Goal: Task Accomplishment & Management: Manage account settings

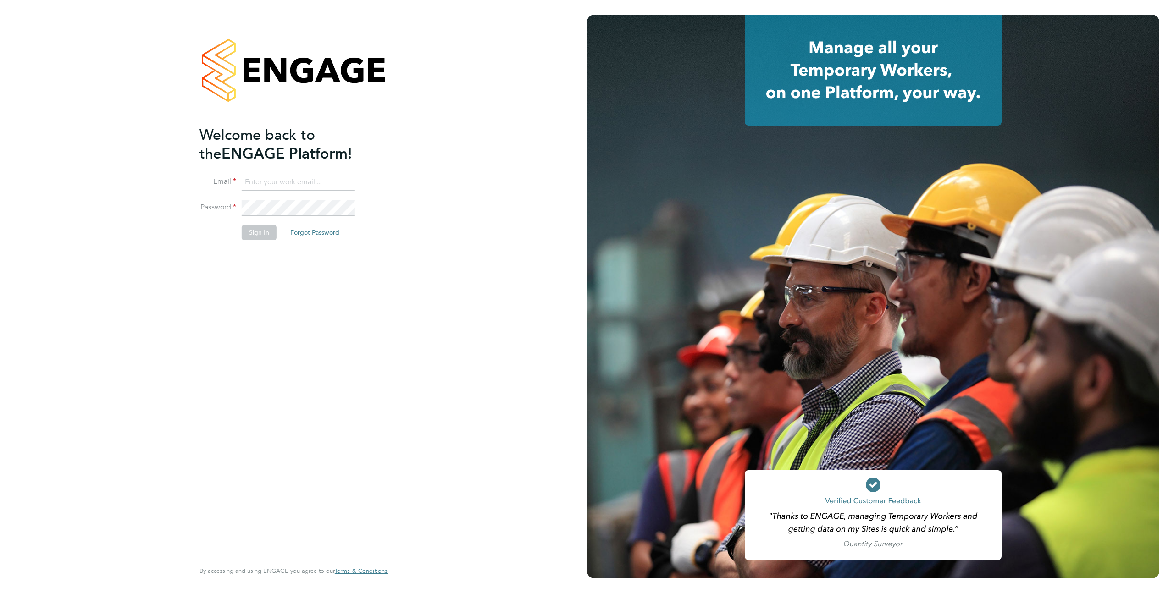
click at [292, 181] on input at bounding box center [298, 182] width 113 height 17
type input "support@engagelabs.io"
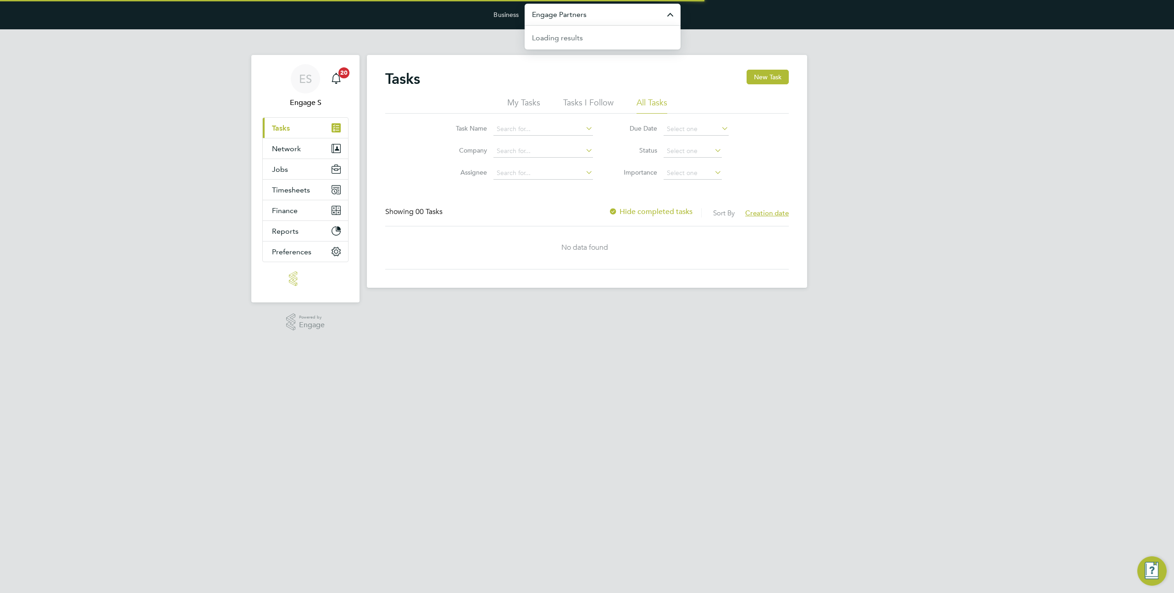
click at [558, 18] on input "Engage Partners" at bounding box center [602, 15] width 156 height 22
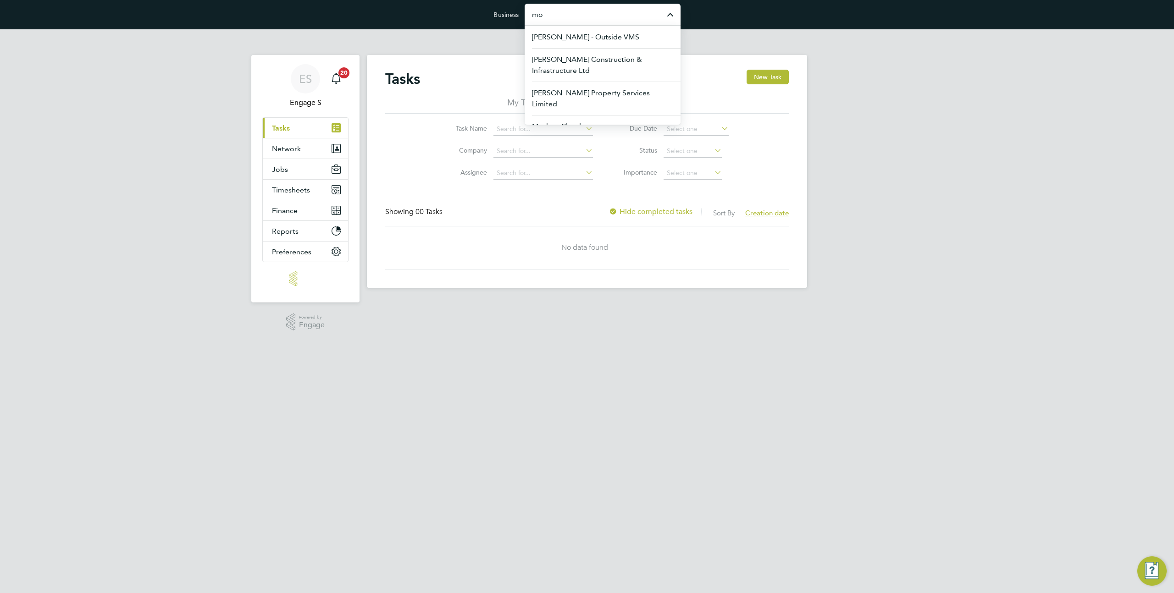
type input "m"
click at [562, 52] on li "Morgan Sindall Construction & Infrastructure Ltd" at bounding box center [602, 64] width 156 height 33
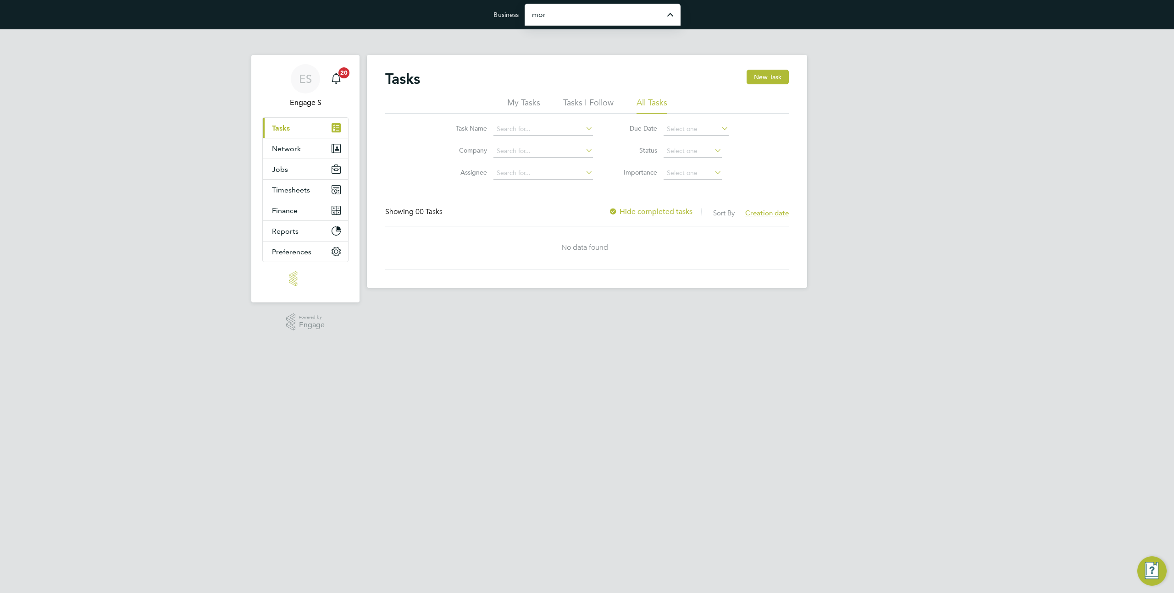
type input "Morgan Sindall Construction & Infrastructure Ltd"
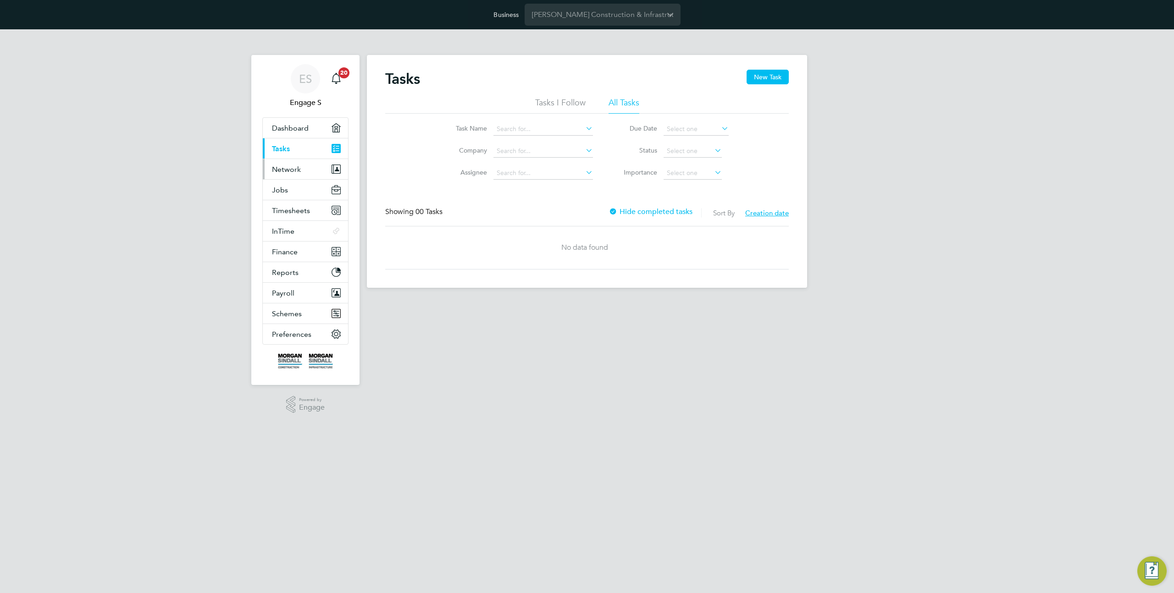
click at [294, 164] on button "Network" at bounding box center [305, 169] width 85 height 20
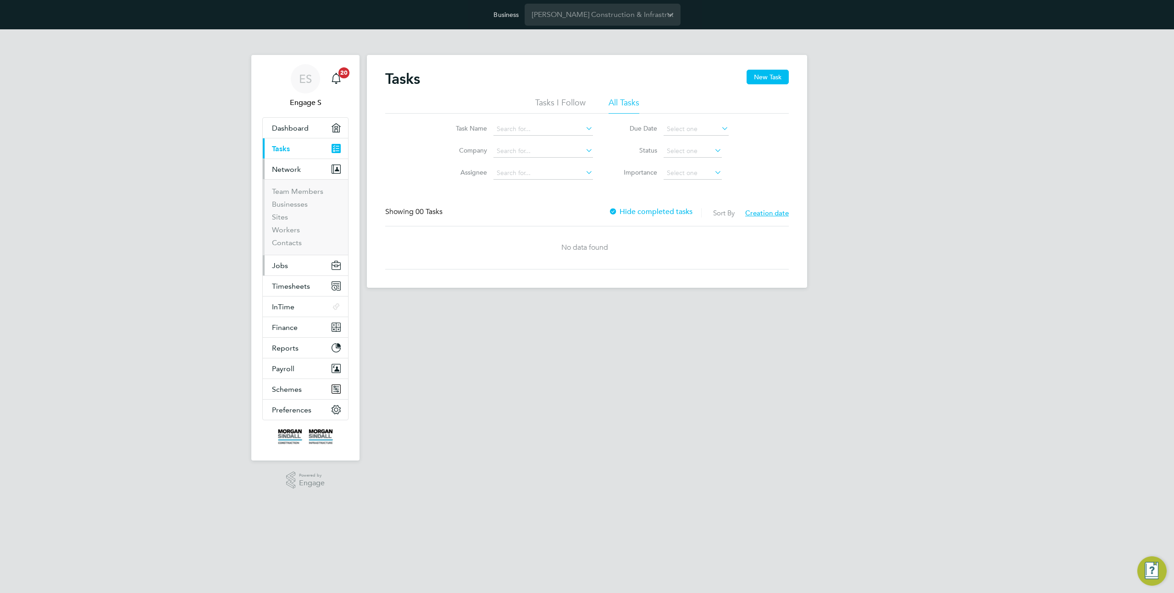
click at [303, 264] on button "Jobs" at bounding box center [305, 265] width 85 height 20
click at [287, 214] on link "Positions" at bounding box center [287, 212] width 30 height 9
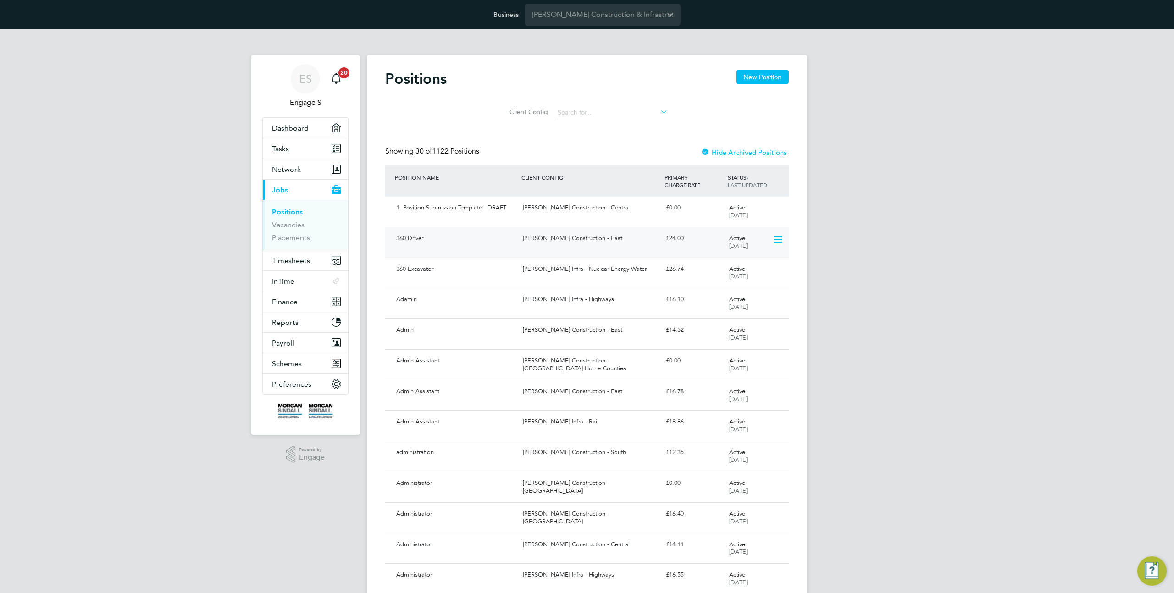
click at [542, 245] on div "Morgan Sindall Construction - East" at bounding box center [590, 238] width 143 height 15
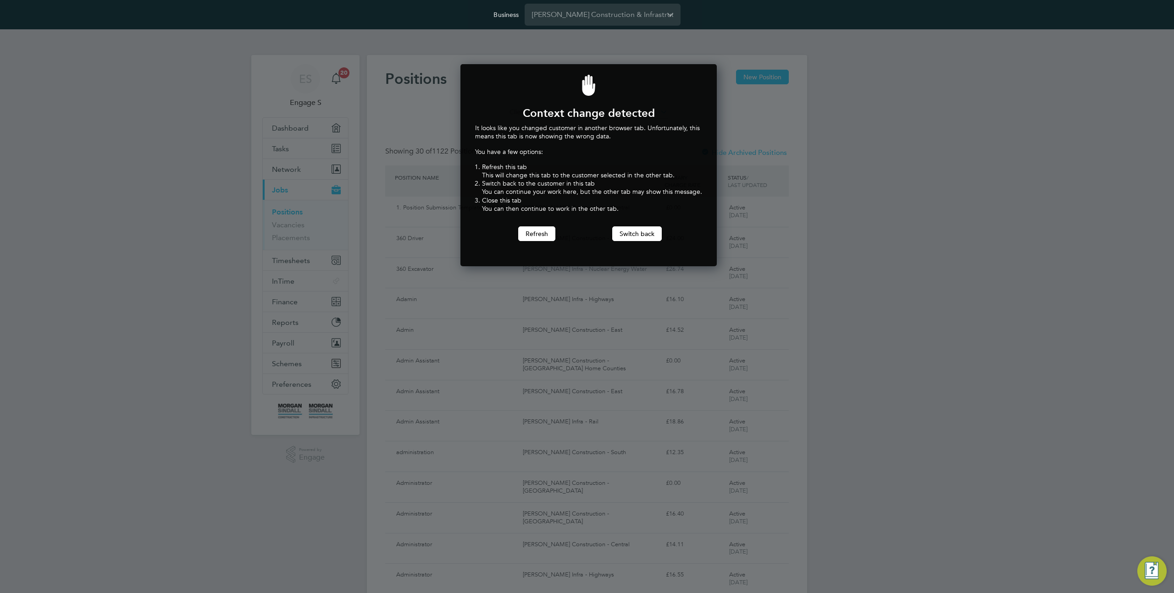
scroll to position [203, 253]
click at [617, 29] on div "Business Morgan Sindall Construction & Infrastructure Ltd" at bounding box center [587, 14] width 1174 height 29
click at [539, 235] on button "Refresh" at bounding box center [536, 233] width 37 height 15
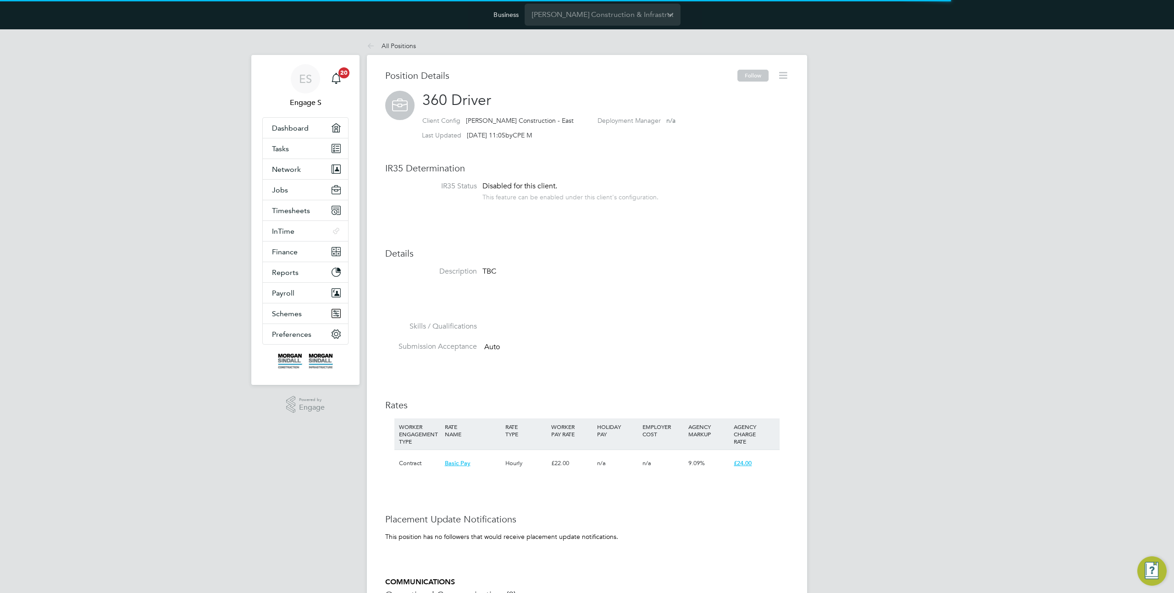
scroll to position [27, 61]
click at [781, 77] on icon at bounding box center [782, 75] width 11 height 11
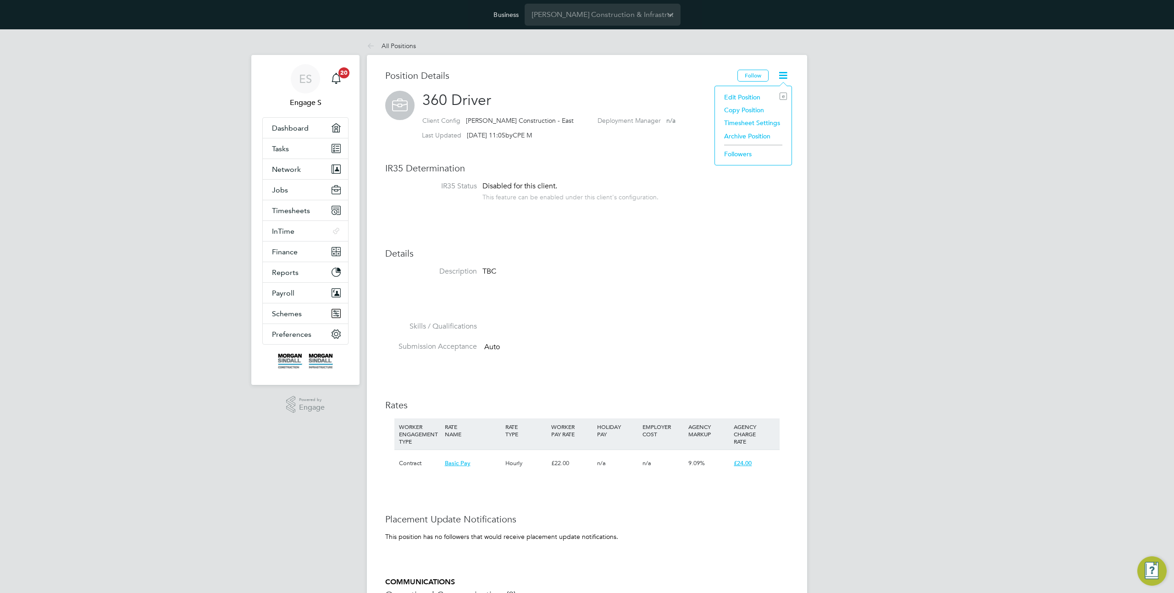
click at [738, 149] on li "Followers" at bounding box center [752, 154] width 67 height 13
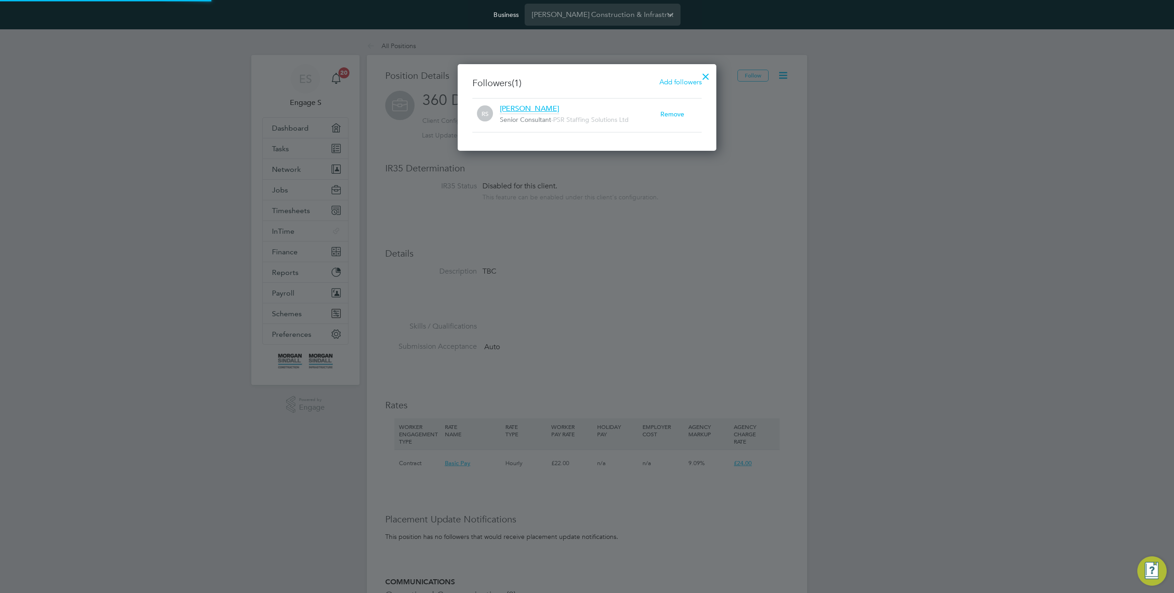
scroll to position [10, 161]
click at [705, 74] on div at bounding box center [705, 74] width 17 height 17
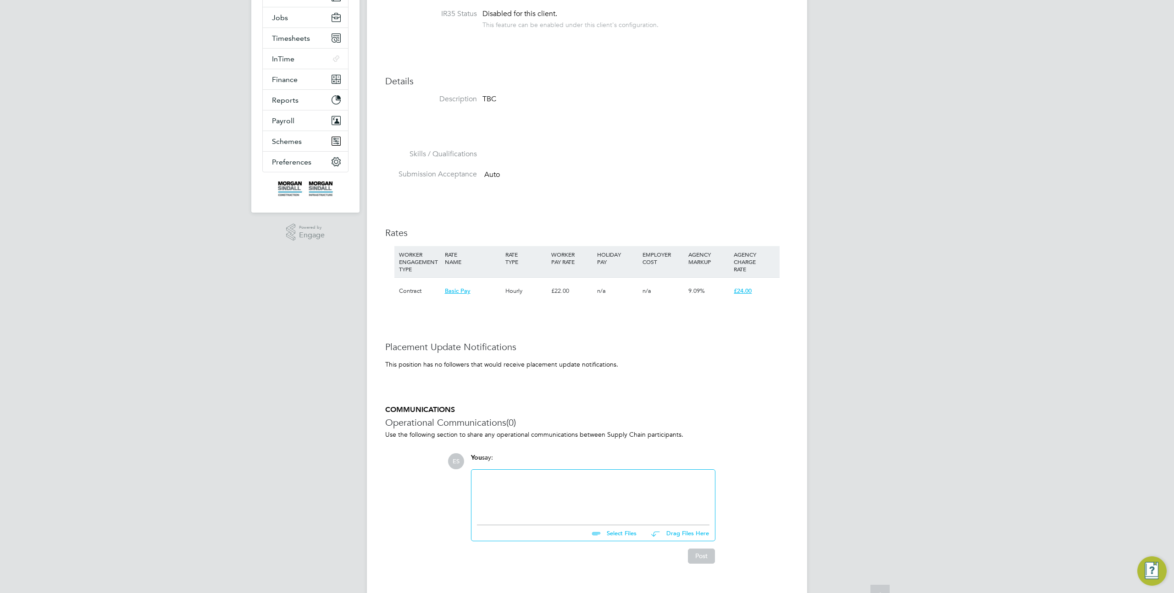
scroll to position [189, 0]
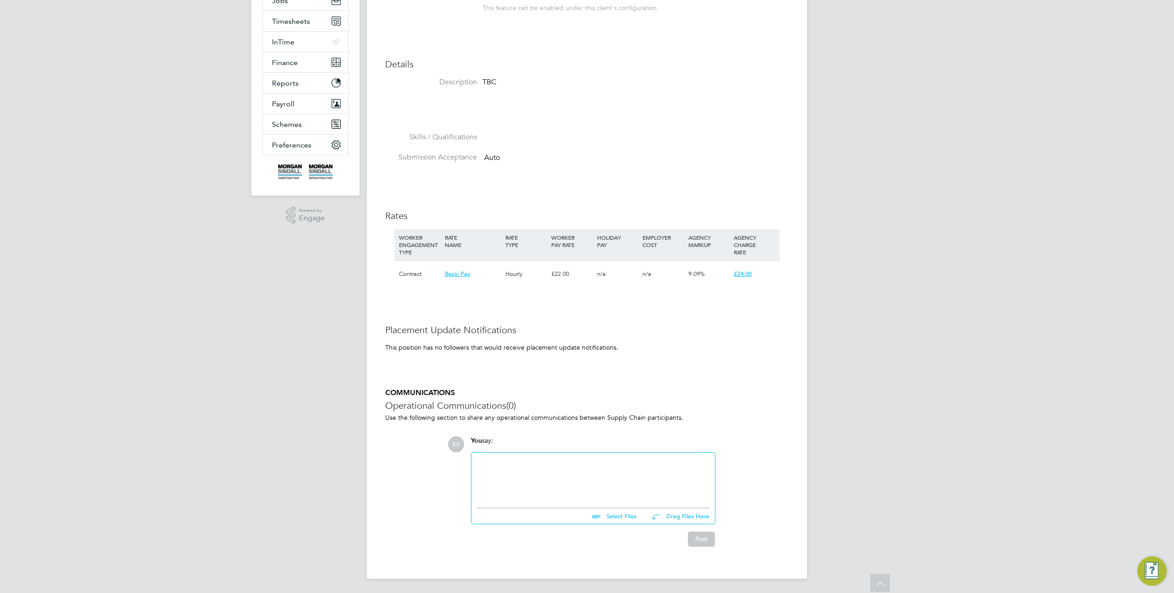
click at [546, 486] on div at bounding box center [593, 477] width 232 height 39
click at [698, 532] on button "Post" at bounding box center [701, 539] width 27 height 15
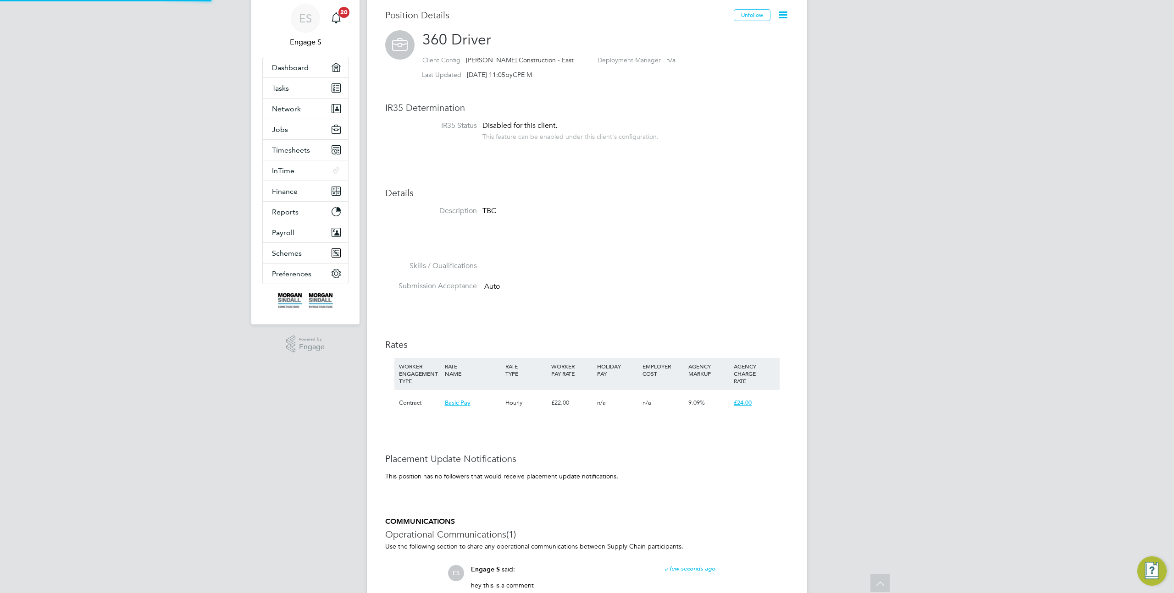
scroll to position [0, 0]
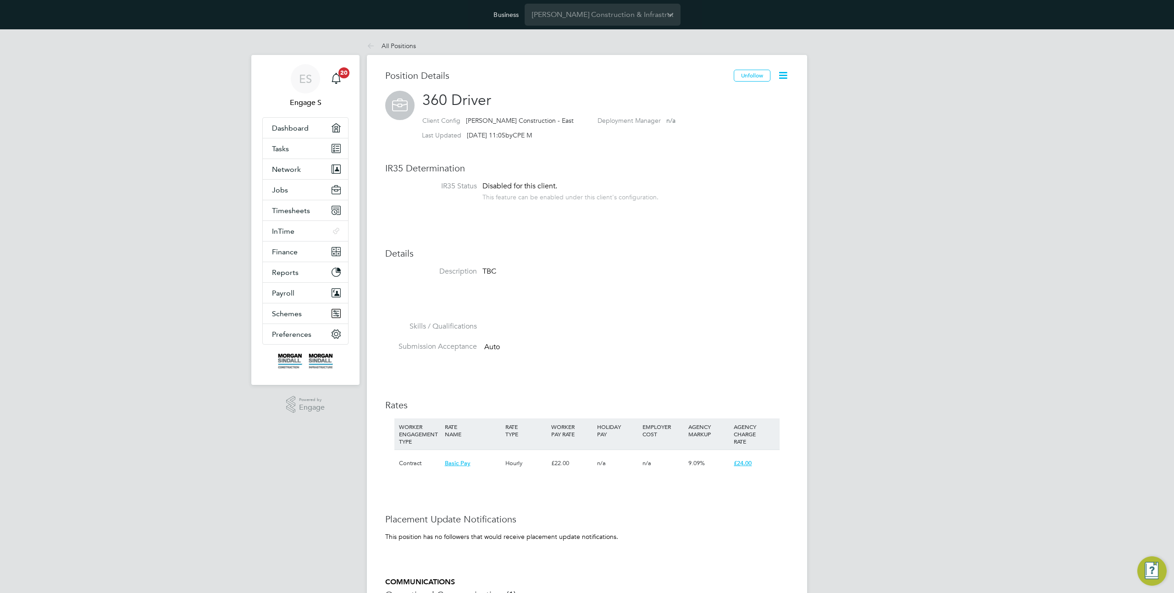
click at [781, 77] on icon at bounding box center [782, 75] width 11 height 11
click at [744, 95] on li "Edit Position e" at bounding box center [752, 97] width 67 height 13
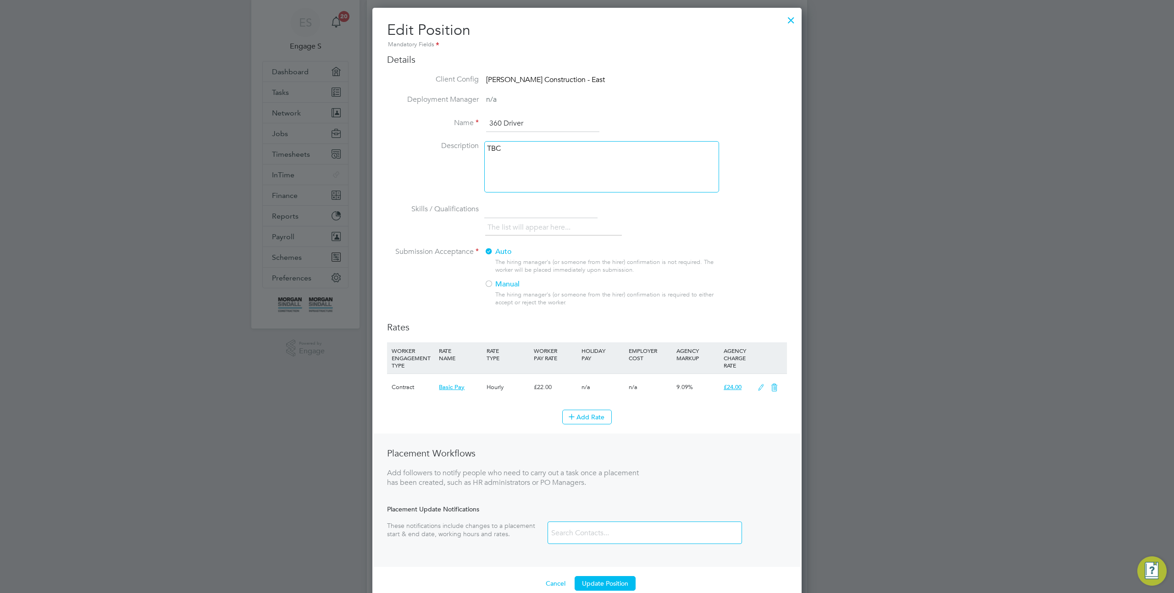
scroll to position [83, 0]
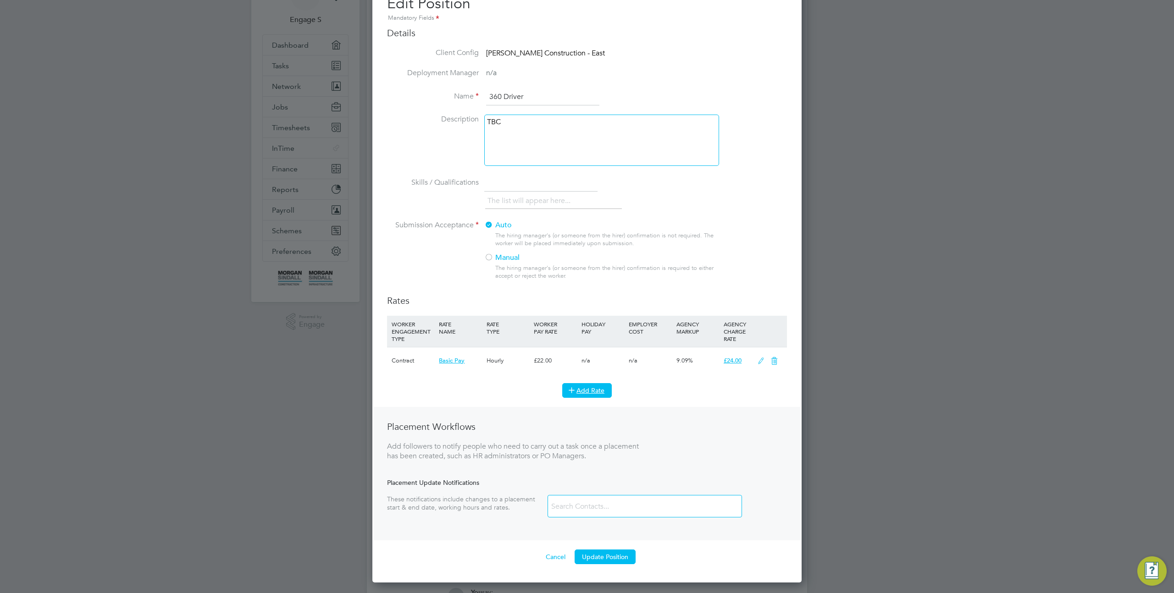
click at [584, 387] on button "Add Rate" at bounding box center [587, 390] width 50 height 15
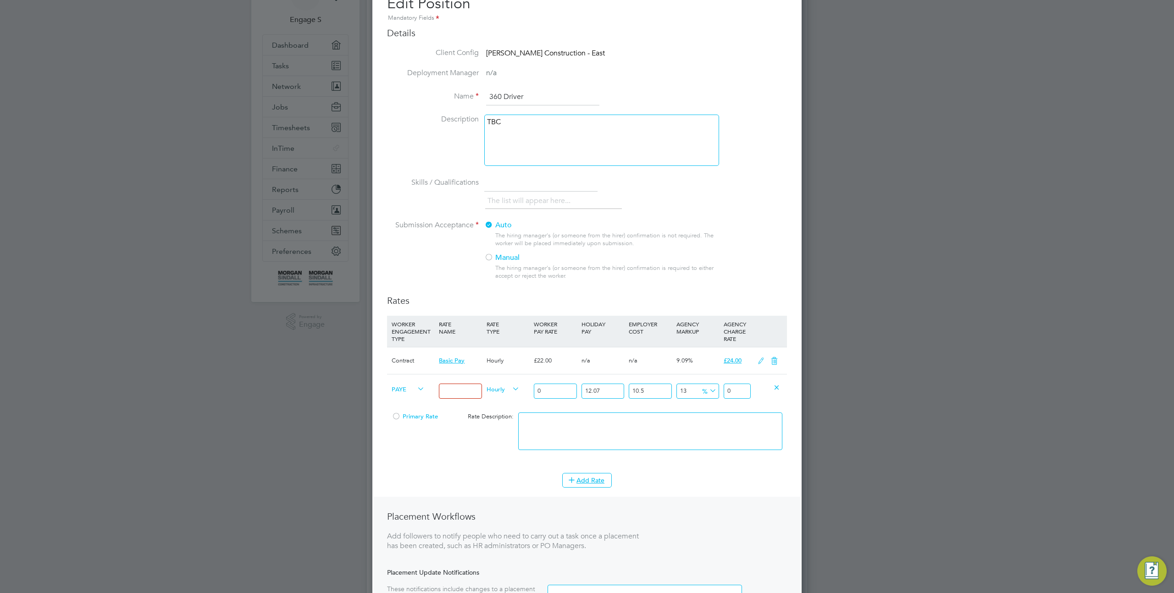
click at [473, 394] on body "Business Morgan Sindall Construction & Infrastructure Ltd ES Engage S Notificat…" at bounding box center [587, 331] width 1174 height 828
type input "test"
click at [545, 390] on input "0" at bounding box center [555, 391] width 43 height 15
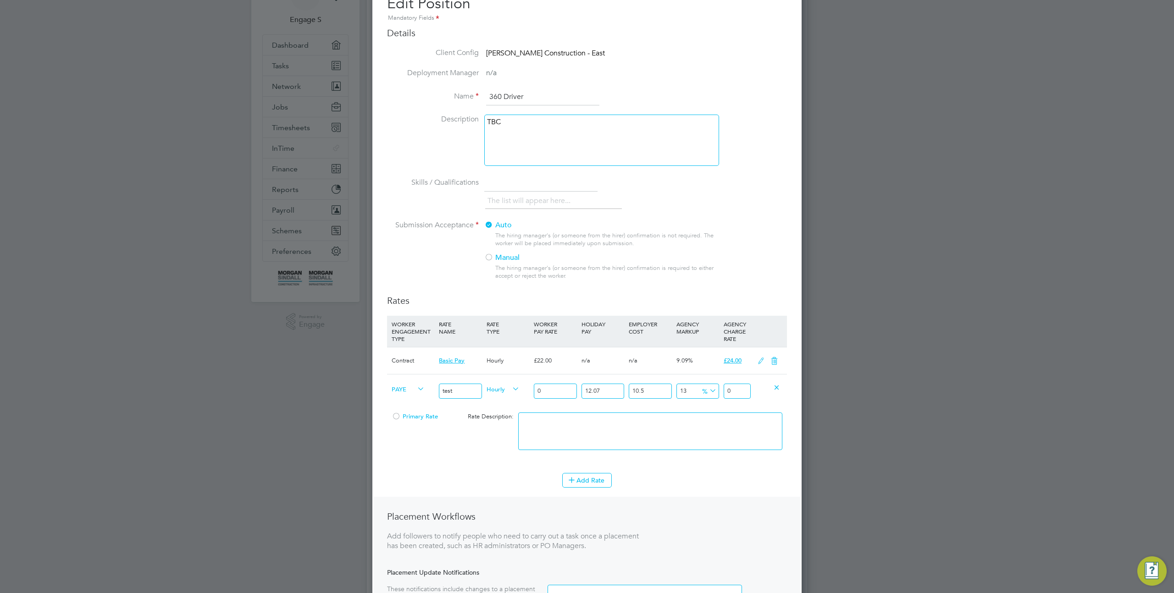
click at [545, 390] on input "0" at bounding box center [555, 391] width 43 height 15
type input "1"
type input "1.399362055"
type input "10"
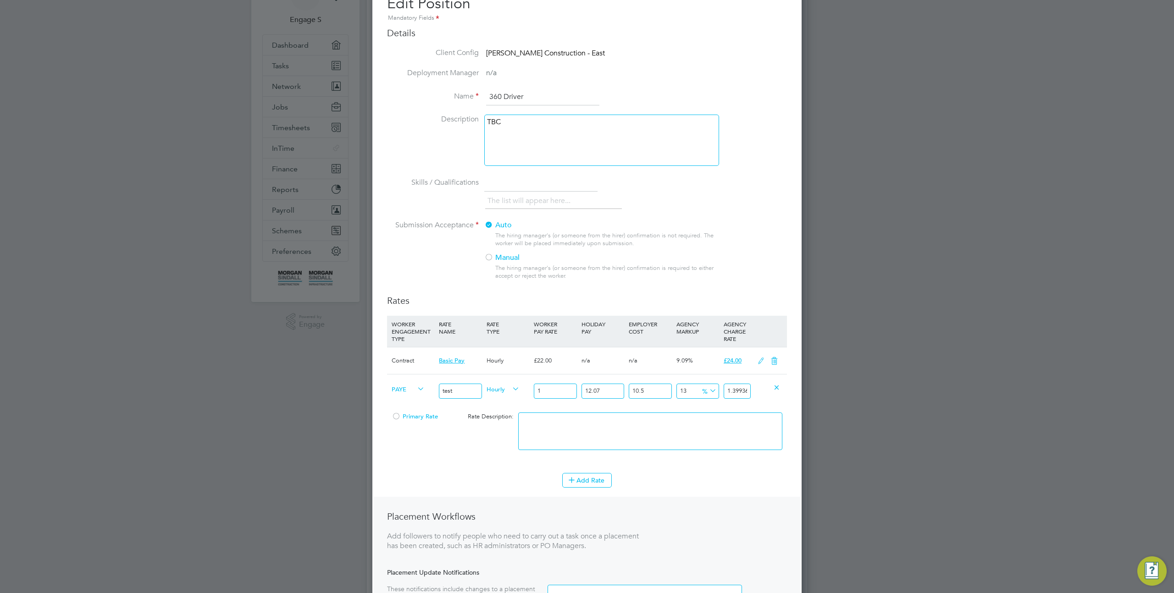
type input "13.99362055"
type input "100"
type input "139.9362055"
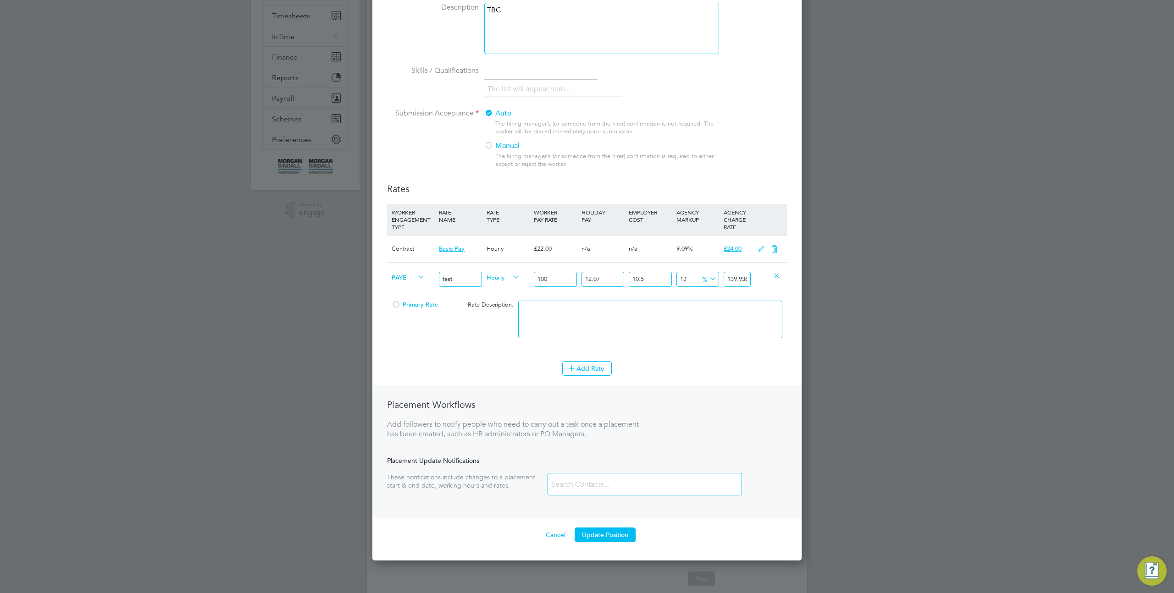
scroll to position [235, 0]
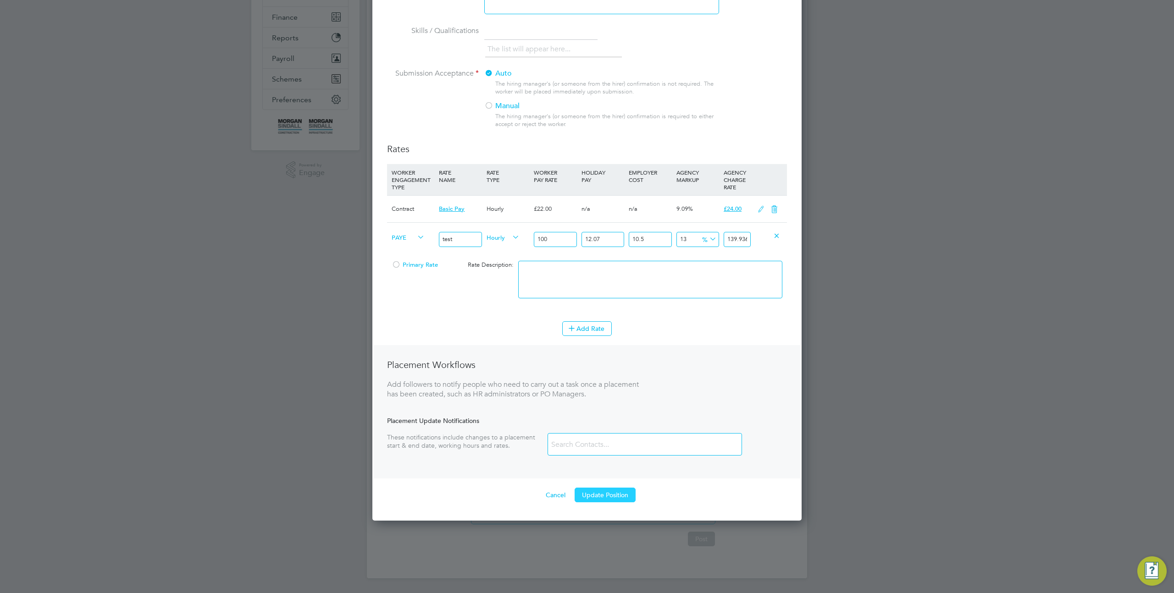
type input "100"
click at [618, 494] on button "Update Position" at bounding box center [604, 495] width 61 height 15
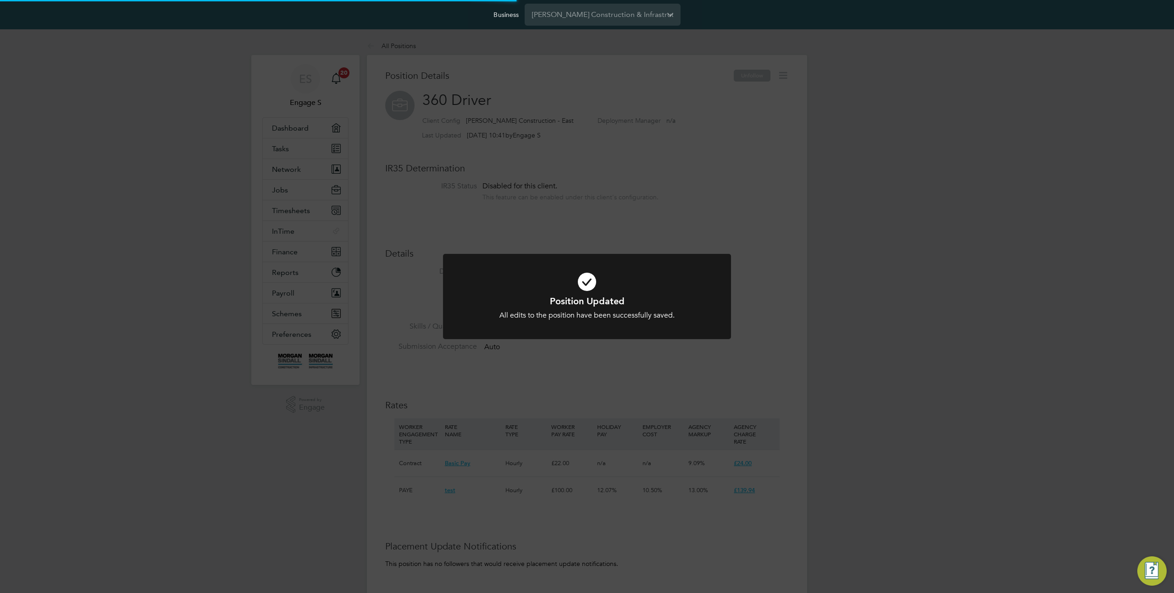
scroll to position [0, 0]
click at [744, 160] on div "Position Updated All edits to the position have been successfully saved. Cancel…" at bounding box center [587, 296] width 1174 height 593
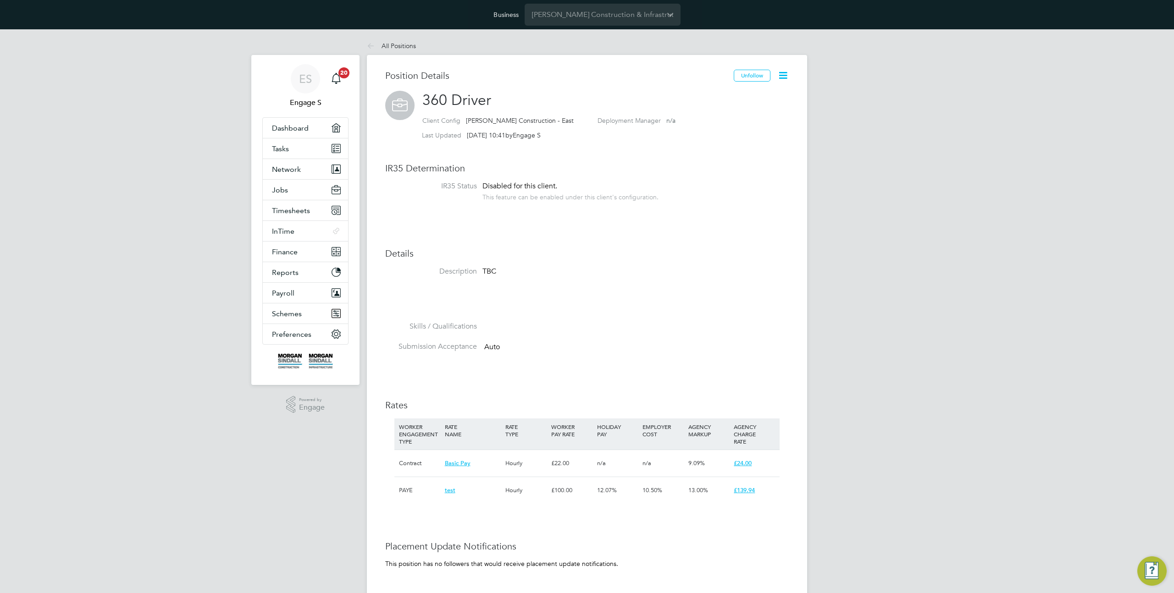
click at [781, 78] on icon at bounding box center [782, 75] width 11 height 11
click at [762, 135] on li "Archive Position" at bounding box center [752, 136] width 67 height 13
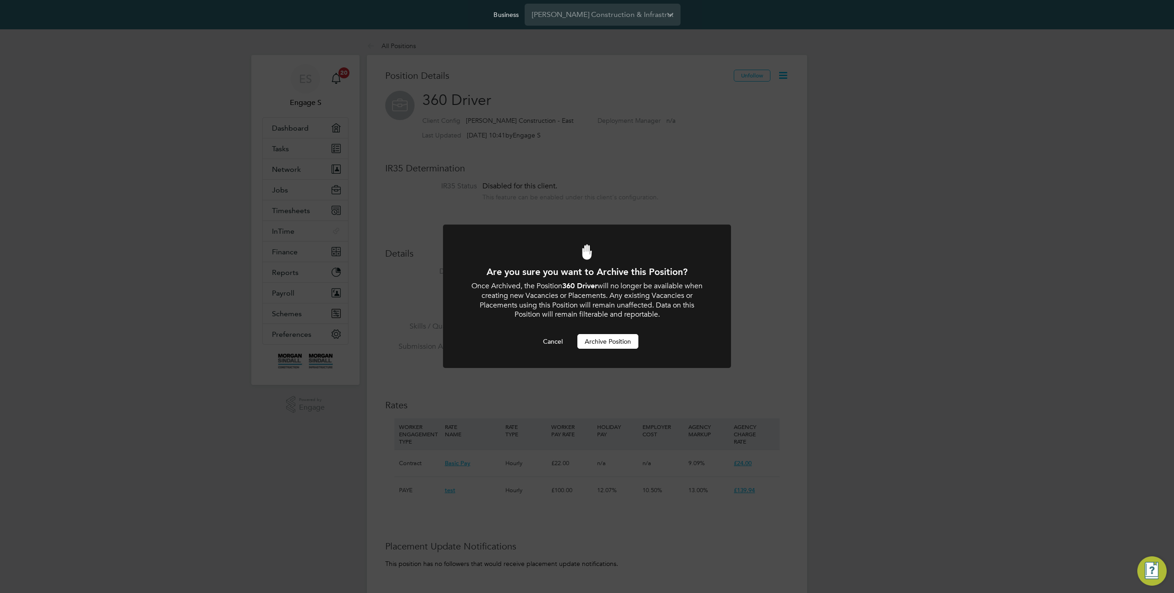
click at [624, 342] on button "Archive Position" at bounding box center [607, 341] width 61 height 15
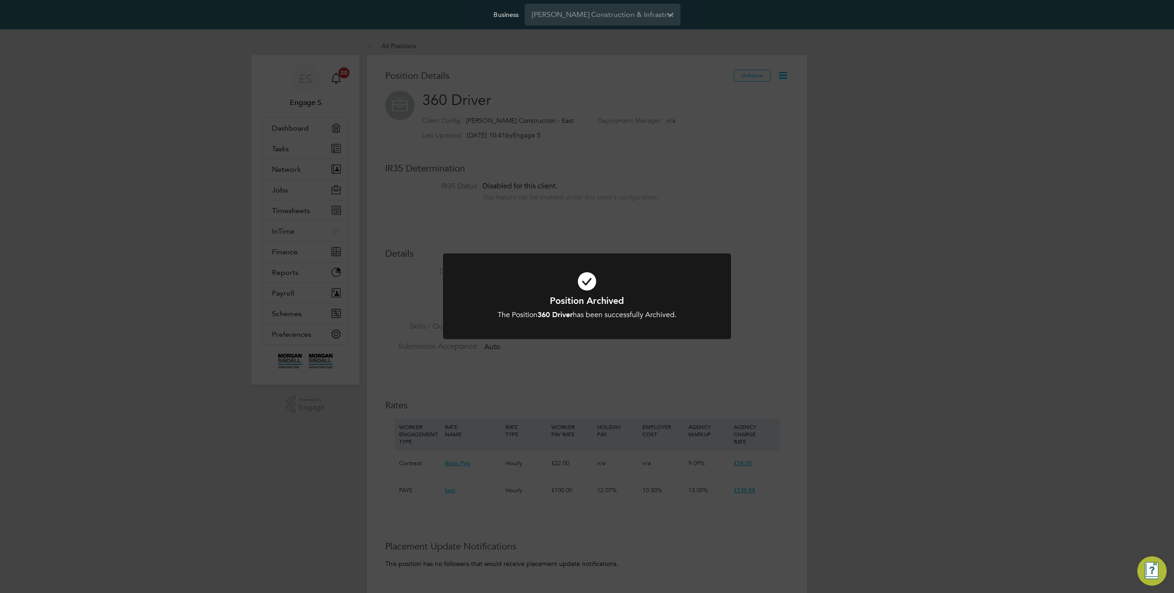
click at [692, 309] on div "Position Archived The Position 360 Driver has been successfully Archived. Cance…" at bounding box center [587, 307] width 238 height 25
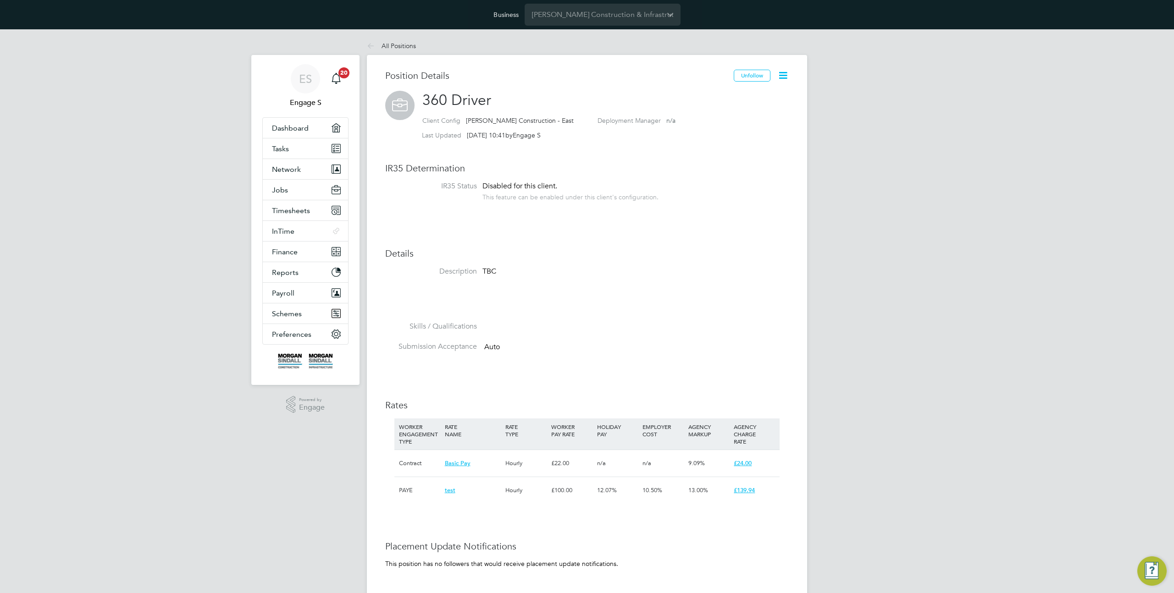
click at [782, 75] on icon at bounding box center [782, 75] width 11 height 11
click at [750, 99] on li "Unarchive Position" at bounding box center [754, 97] width 65 height 13
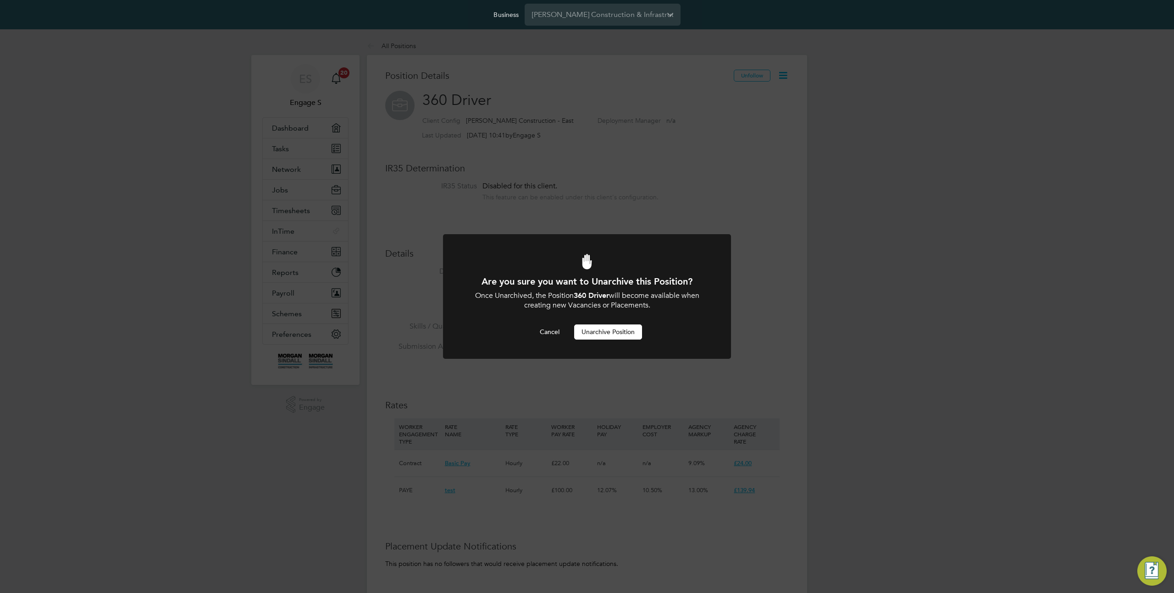
click at [612, 335] on button "Unarchive Position" at bounding box center [608, 332] width 68 height 15
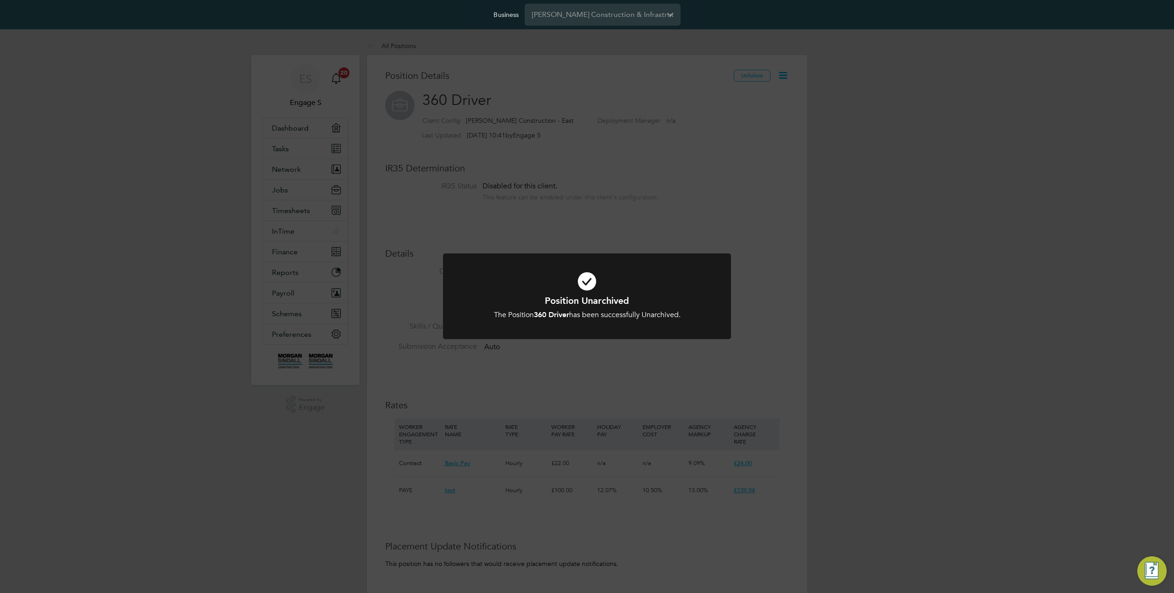
click at [783, 77] on div "Position Unarchived The Position 360 Driver has been successfully Unarchived. C…" at bounding box center [587, 296] width 1174 height 593
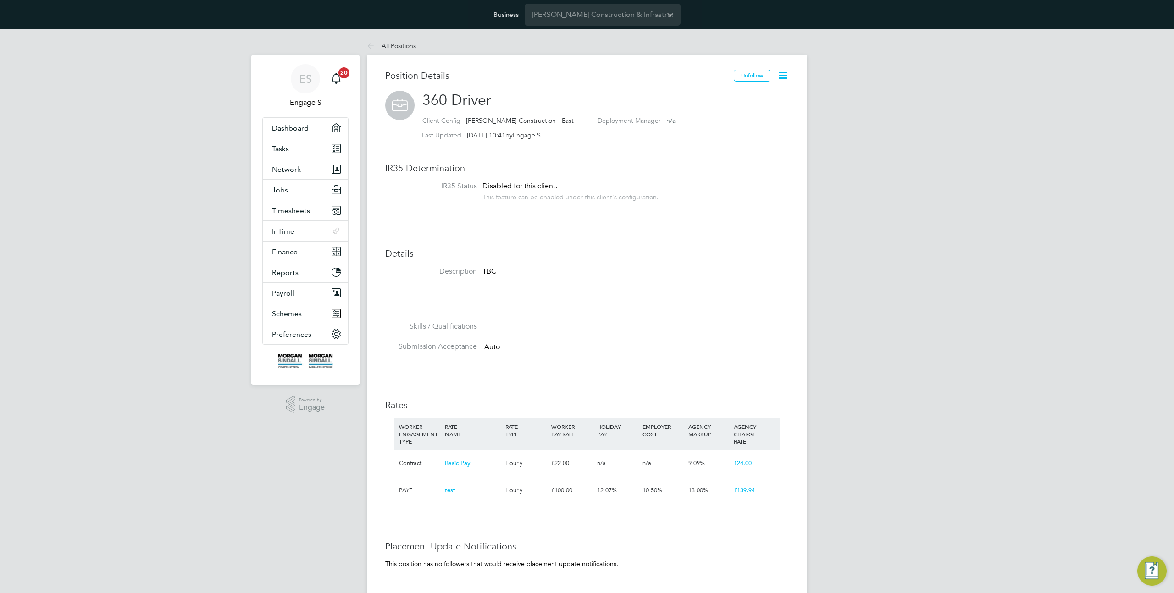
click at [783, 75] on icon at bounding box center [782, 75] width 11 height 11
click at [751, 99] on li "Edit Position e" at bounding box center [752, 97] width 67 height 13
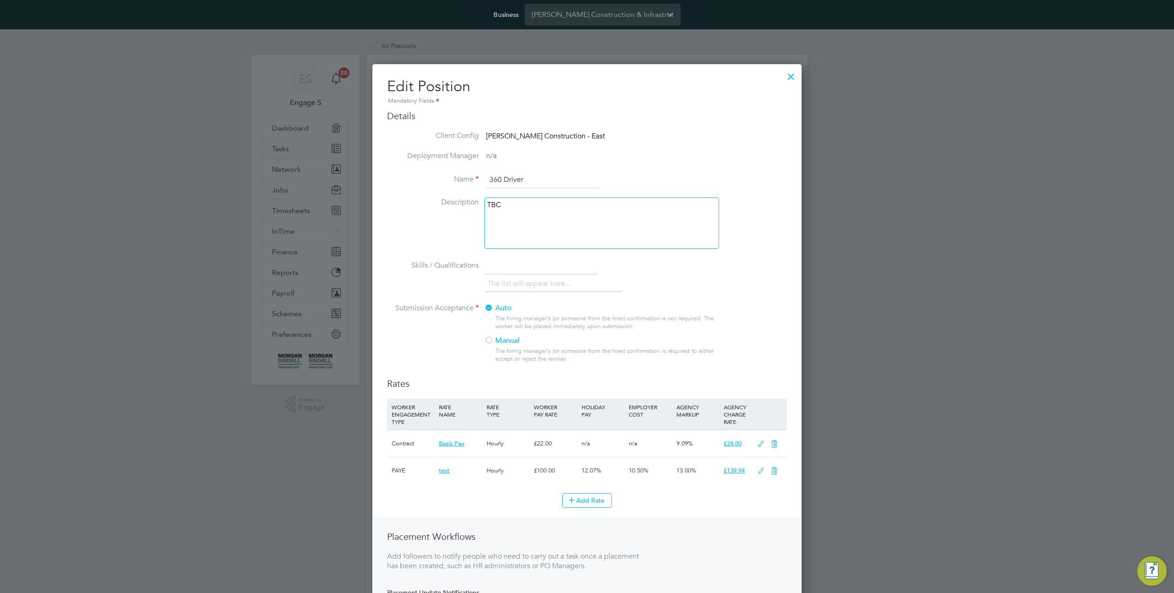
click at [530, 180] on input "360 Driver" at bounding box center [542, 180] width 113 height 17
type input "360 Driver"
click at [524, 233] on div "TBC" at bounding box center [601, 223] width 235 height 51
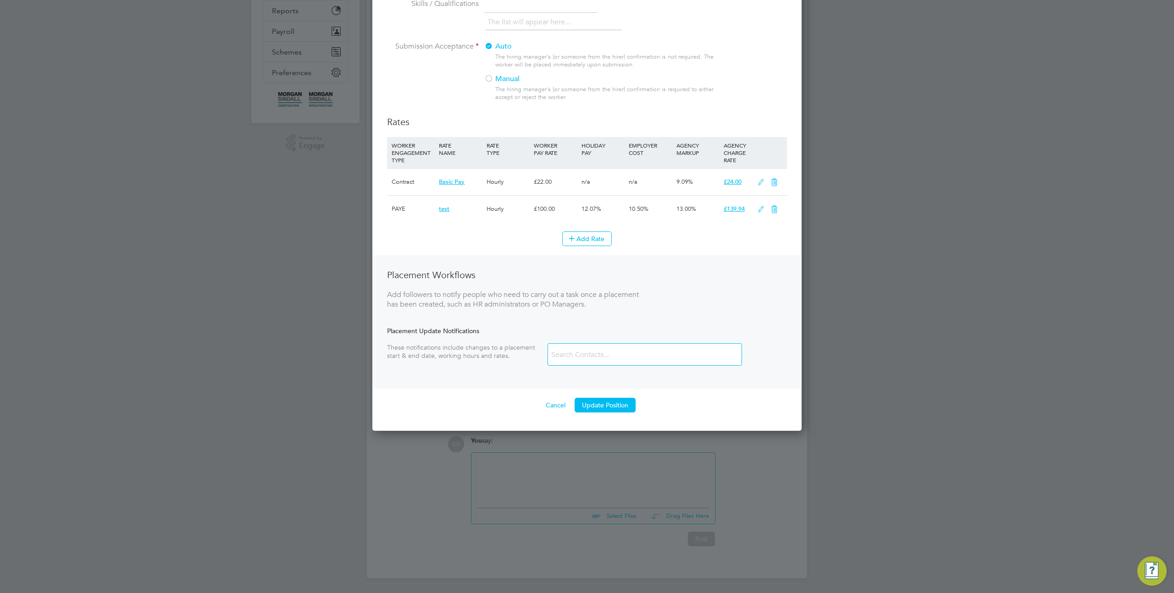
click at [606, 414] on div "Edit Position Mandatory Fields Details Client Config Morgan Sindall Constructio…" at bounding box center [586, 116] width 429 height 628
click at [603, 408] on button "Update Position" at bounding box center [604, 405] width 61 height 15
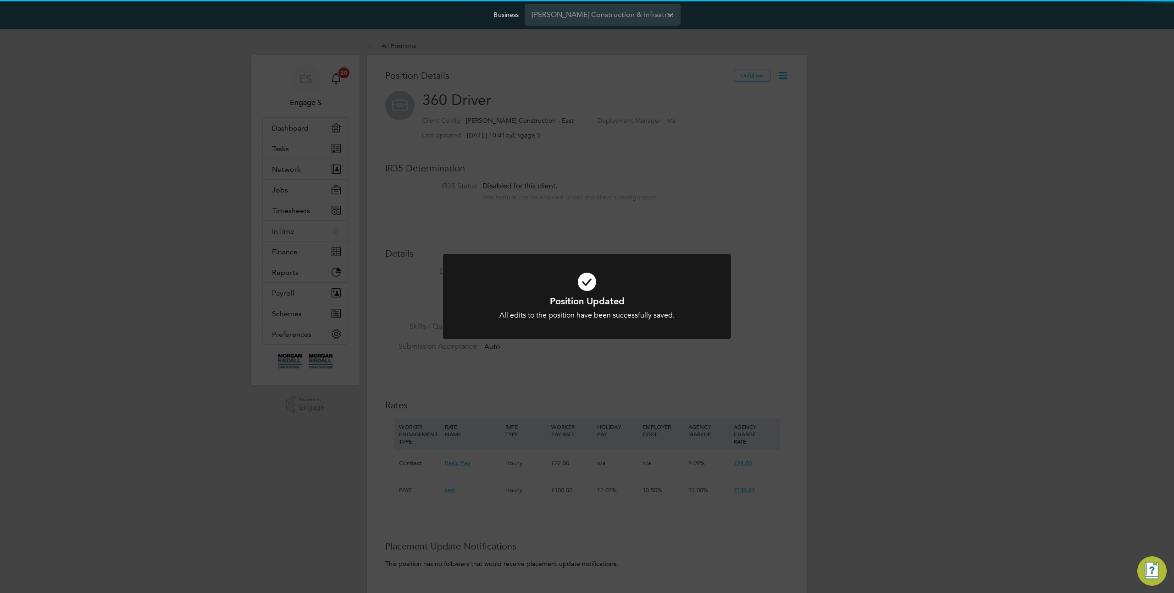
click at [568, 90] on div "Position Updated All edits to the position have been successfully saved. Cancel…" at bounding box center [587, 296] width 1174 height 593
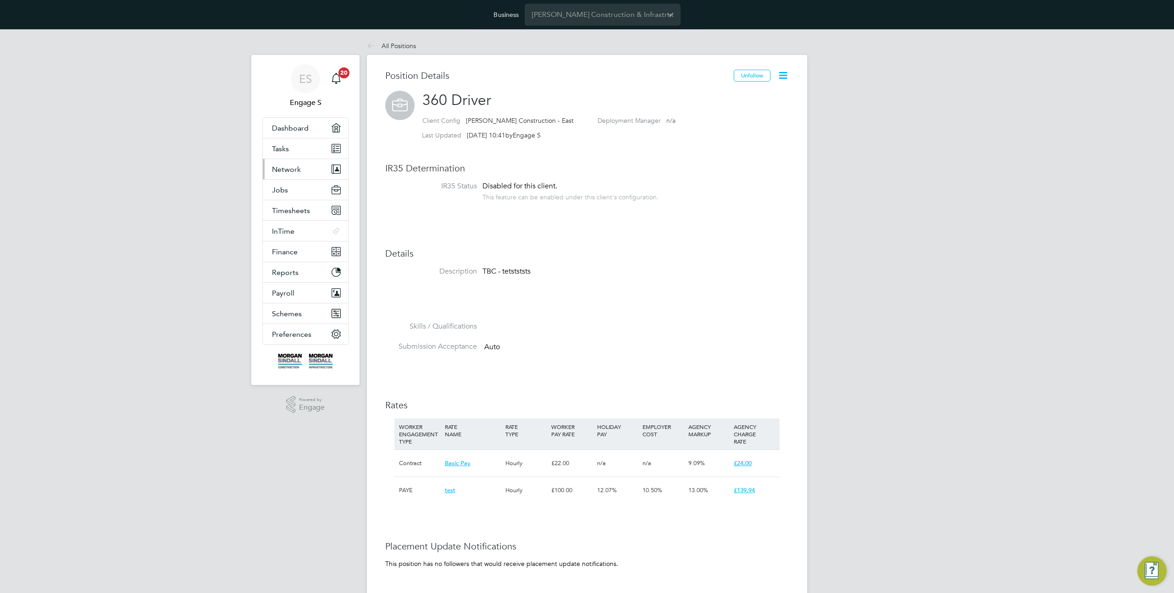
click at [286, 165] on span "Network" at bounding box center [286, 169] width 29 height 9
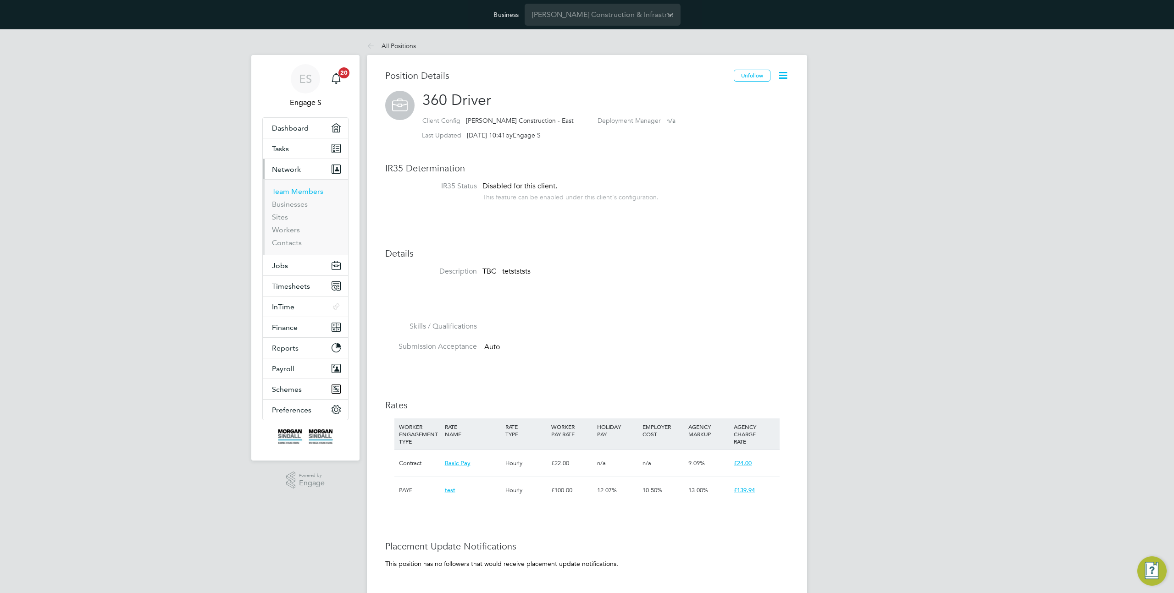
click at [298, 193] on link "Team Members" at bounding box center [297, 191] width 51 height 9
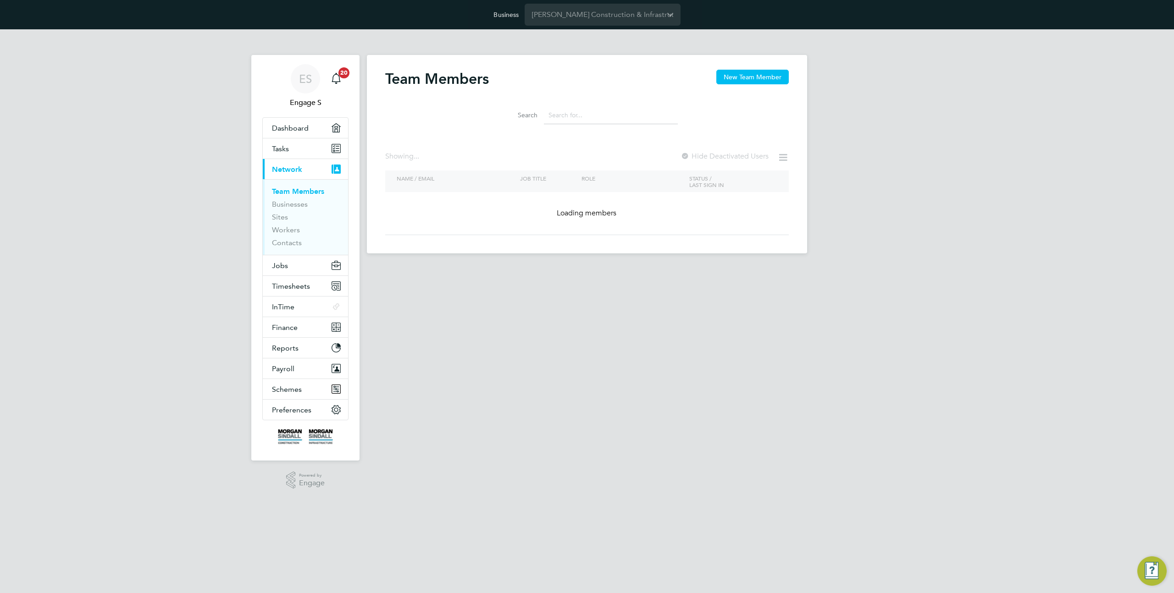
click at [568, 110] on input at bounding box center [611, 115] width 134 height 18
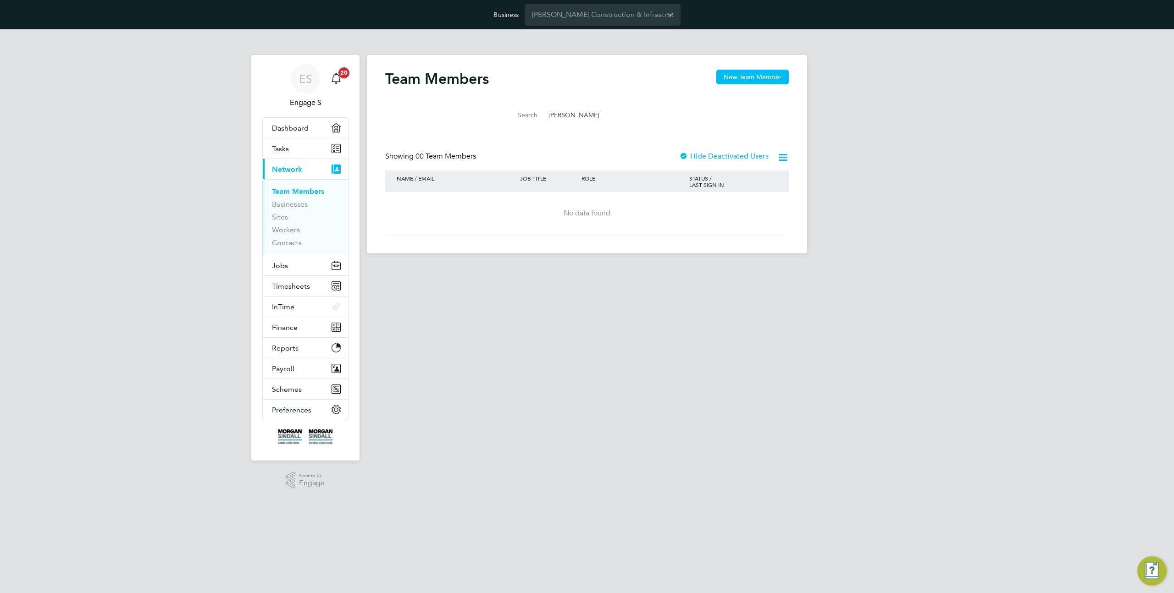
click at [576, 114] on input "ryan s" at bounding box center [611, 115] width 134 height 18
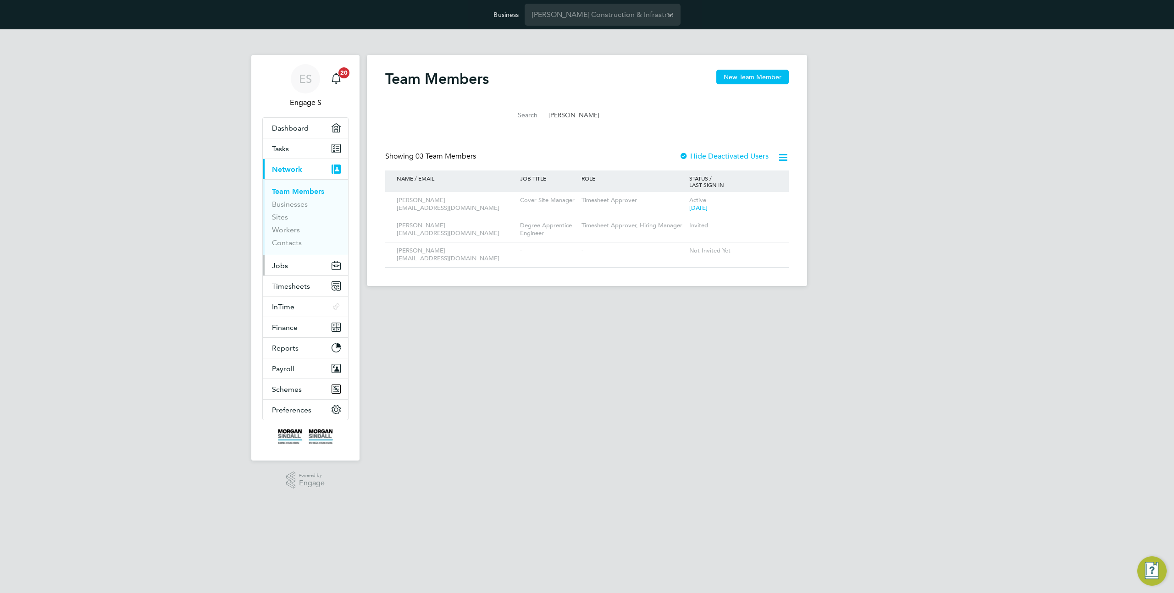
type input "ryan"
click at [287, 265] on button "Jobs" at bounding box center [305, 265] width 85 height 20
click at [593, 15] on input "[PERSON_NAME] Construction & Infrastructure Ltd" at bounding box center [602, 15] width 156 height 22
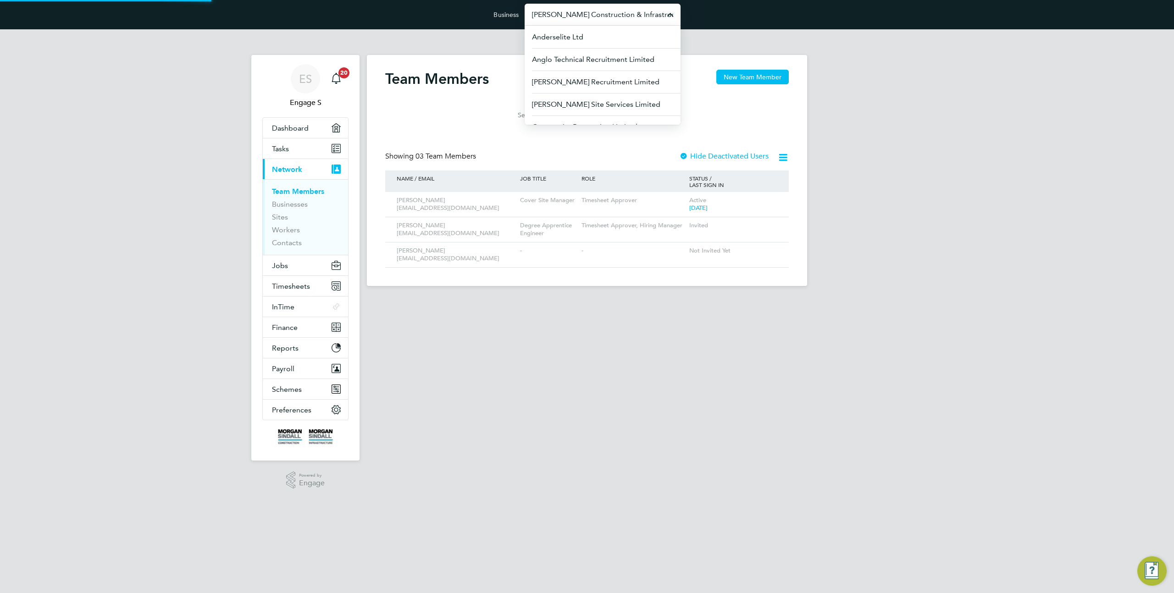
click at [593, 15] on input "[PERSON_NAME] Construction & Infrastructure Ltd" at bounding box center [602, 15] width 156 height 22
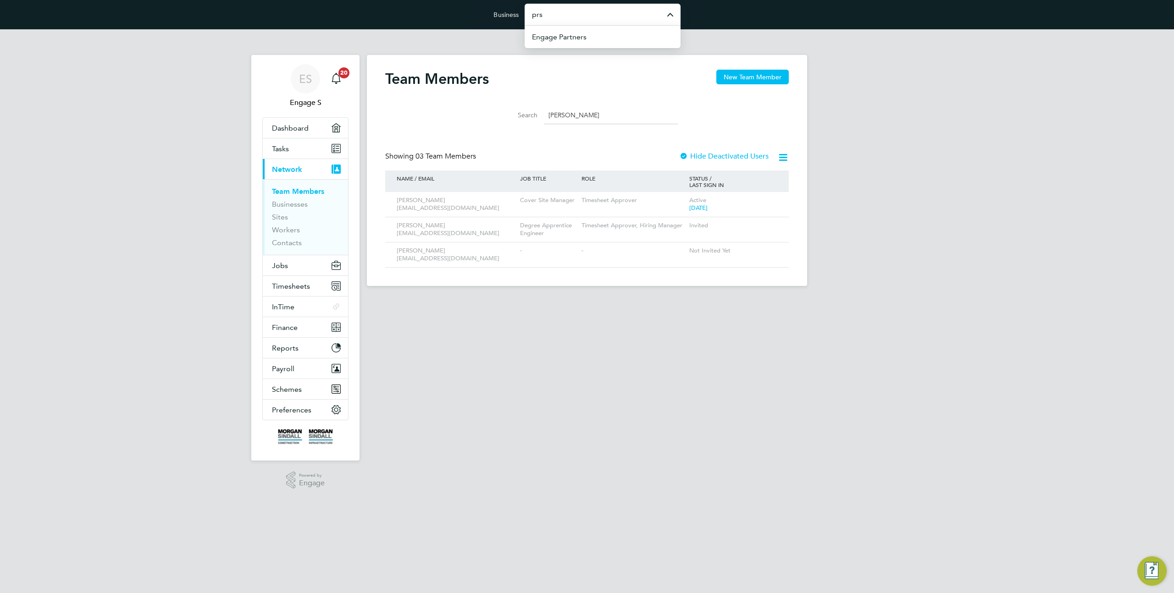
click at [573, 11] on input "prs" at bounding box center [602, 15] width 156 height 22
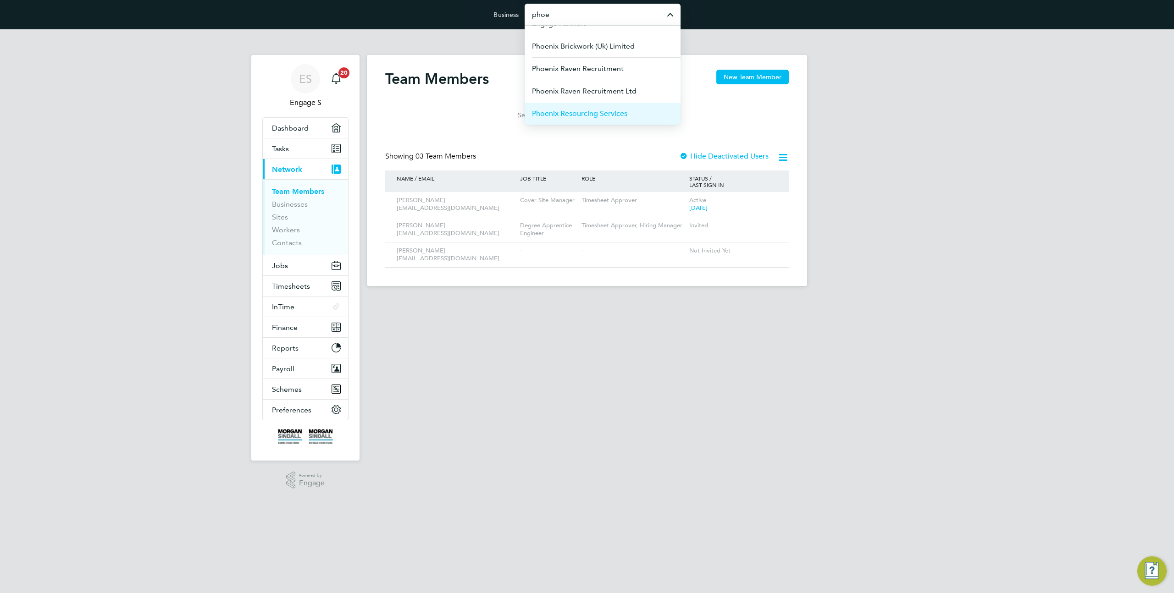
click at [596, 107] on li "Phoenix Resourcing Services" at bounding box center [602, 113] width 156 height 22
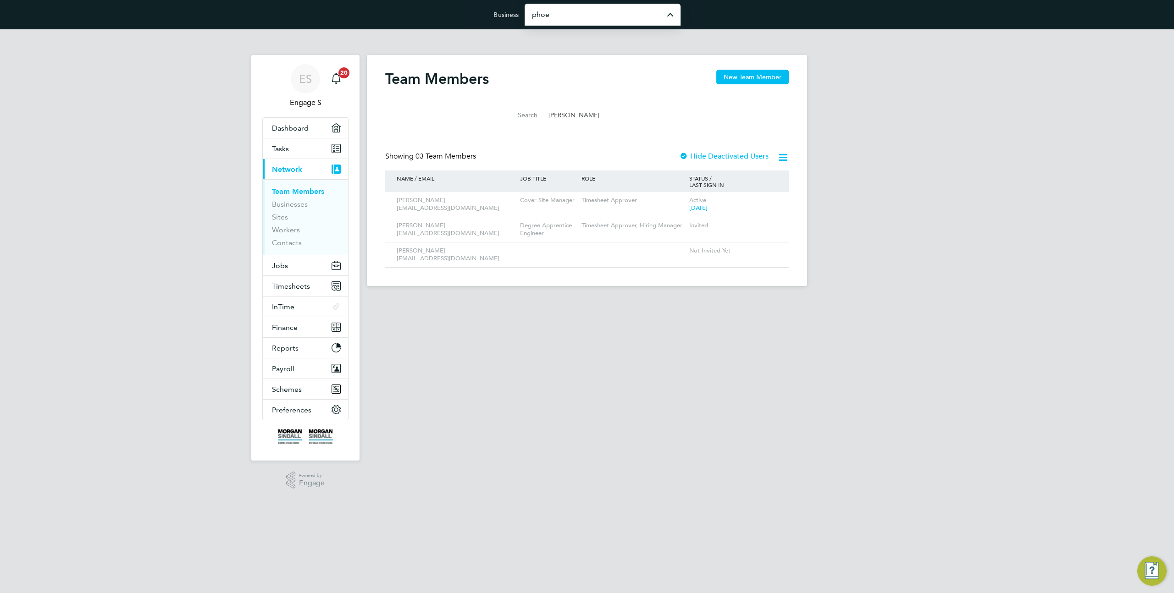
type input "Phoenix Resourcing Services"
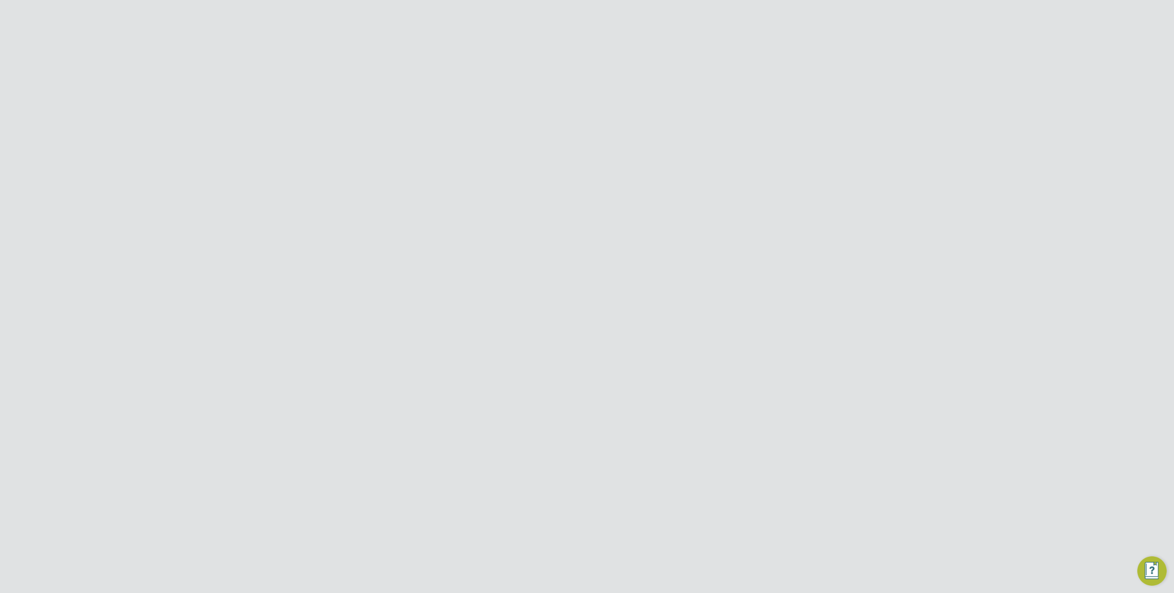
click at [547, 118] on input at bounding box center [611, 115] width 134 height 18
type input "ryan"
click at [771, 228] on icon at bounding box center [768, 225] width 9 height 11
click at [701, 321] on li "Impersonate" at bounding box center [717, 316] width 110 height 13
click at [766, 228] on icon at bounding box center [768, 225] width 9 height 11
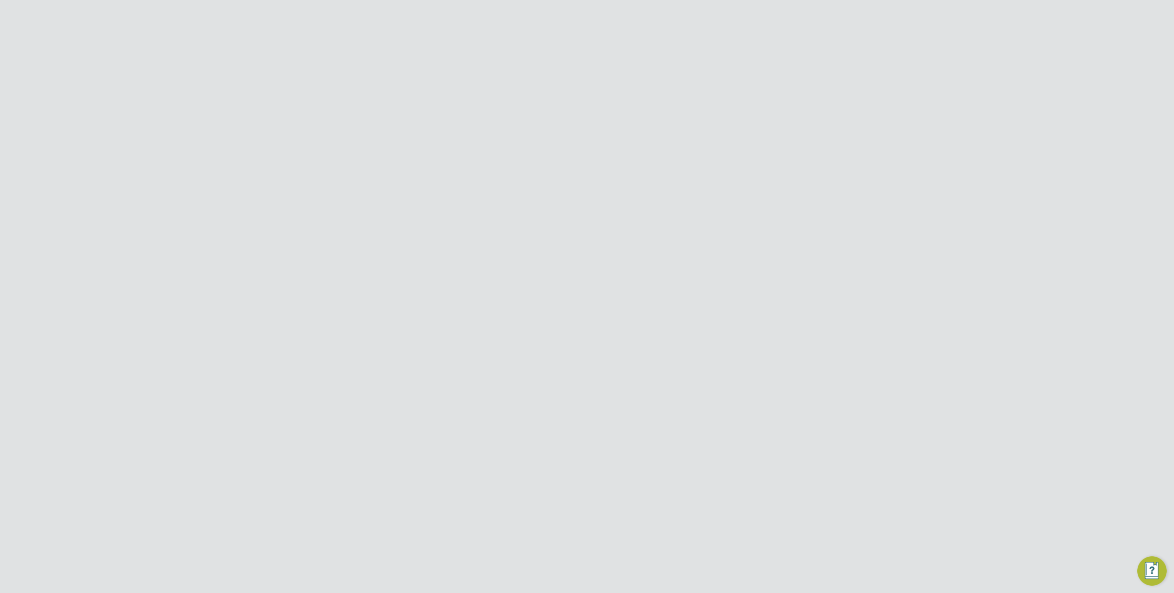
click at [703, 319] on li "Impersonate" at bounding box center [717, 316] width 110 height 13
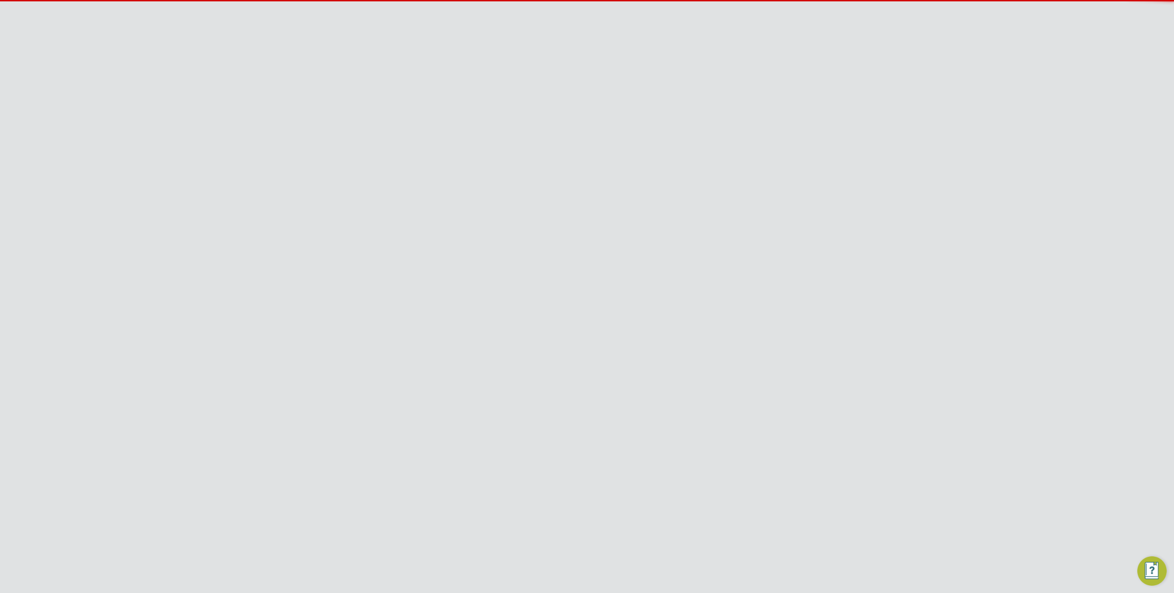
click at [290, 171] on span "Network" at bounding box center [286, 169] width 29 height 9
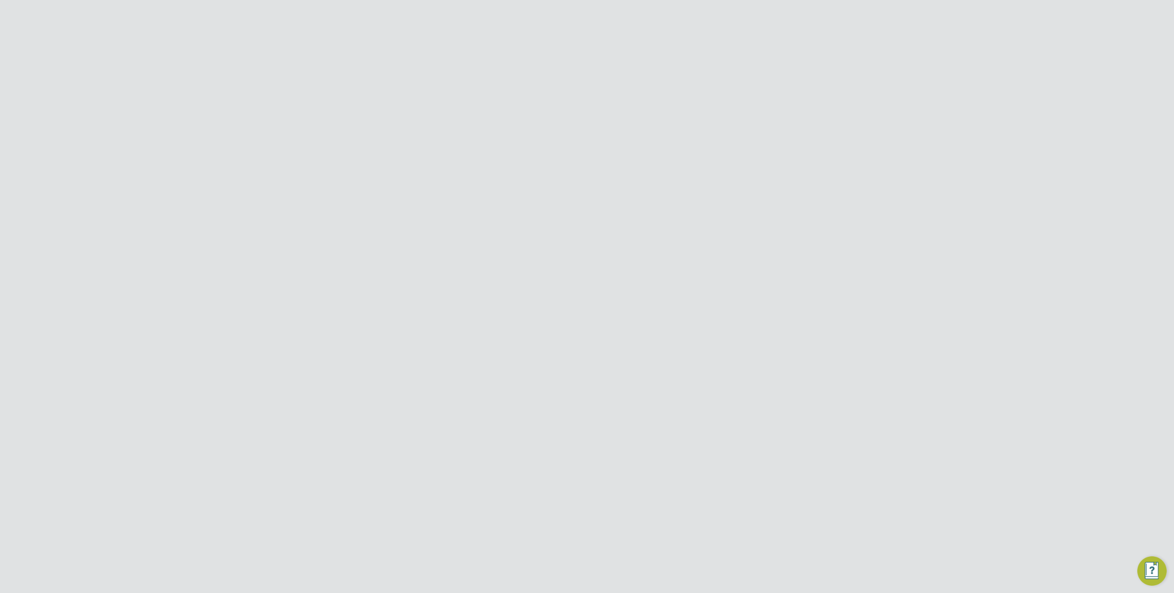
click at [303, 187] on link "Team Members" at bounding box center [297, 191] width 51 height 9
click at [583, 12] on input "Phoenix Resourcing Services" at bounding box center [602, 15] width 156 height 22
click at [621, 86] on span "[PERSON_NAME] Construction & Infrastructure Ltd" at bounding box center [602, 88] width 141 height 22
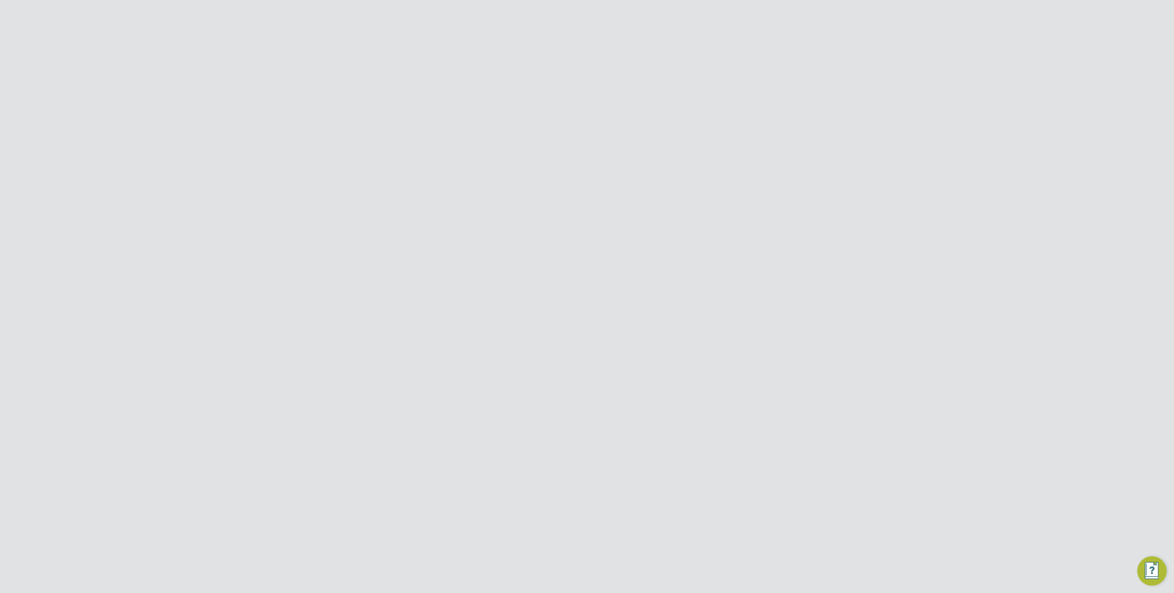
type input "[PERSON_NAME] Construction & Infrastructure Ltd"
click at [597, 114] on input at bounding box center [611, 115] width 134 height 18
click at [281, 263] on span "Jobs" at bounding box center [280, 265] width 16 height 9
click at [283, 212] on link "Positions" at bounding box center [287, 212] width 30 height 9
click at [537, 242] on div "[PERSON_NAME] Construction - East" at bounding box center [590, 238] width 143 height 15
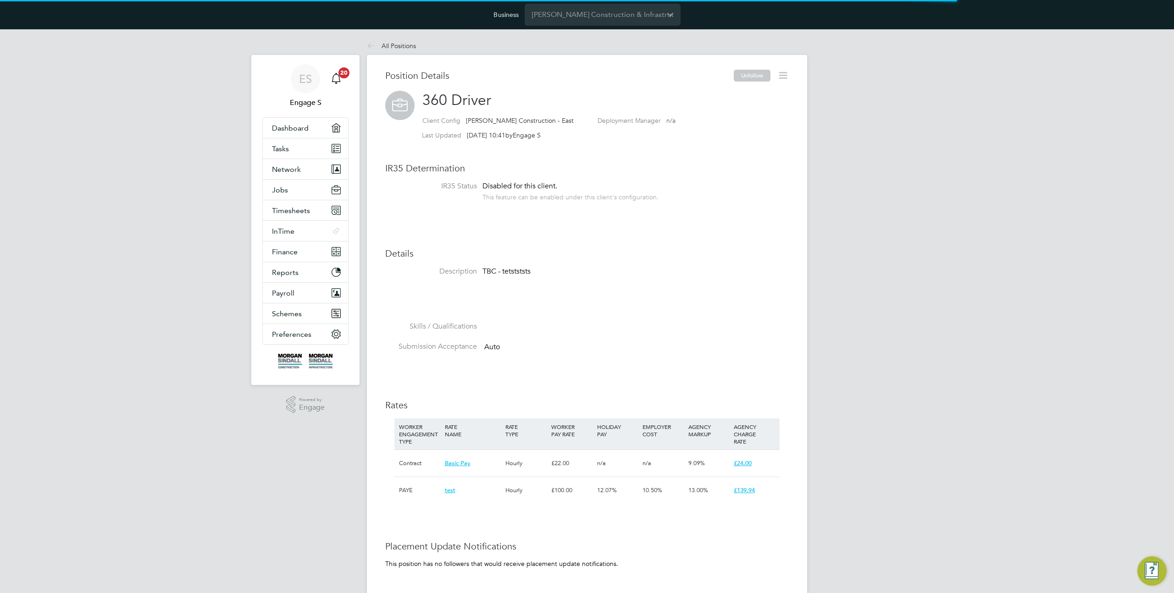
scroll to position [27, 61]
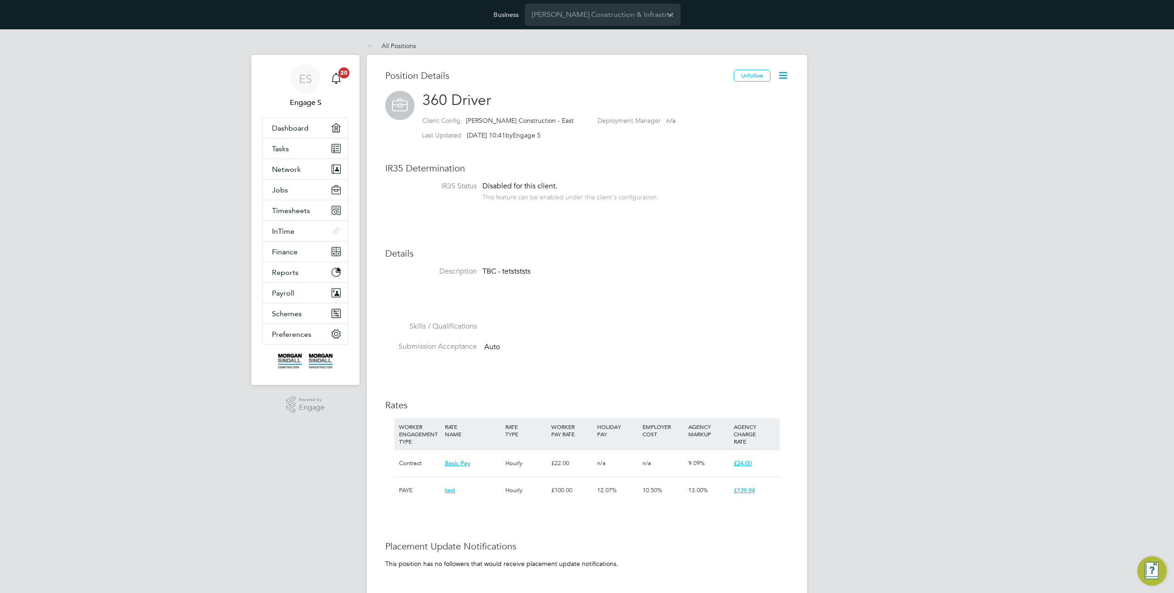
click at [783, 75] on icon at bounding box center [782, 75] width 11 height 11
click at [750, 153] on li "Followers" at bounding box center [752, 154] width 67 height 13
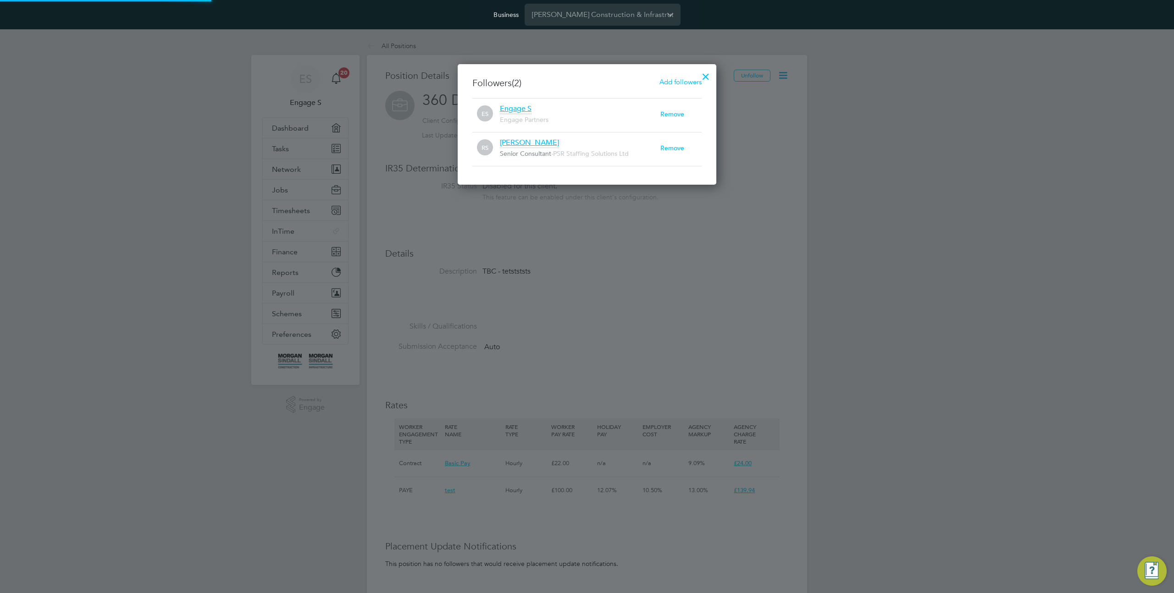
scroll to position [10, 161]
click at [679, 82] on span "Add followers" at bounding box center [680, 81] width 42 height 9
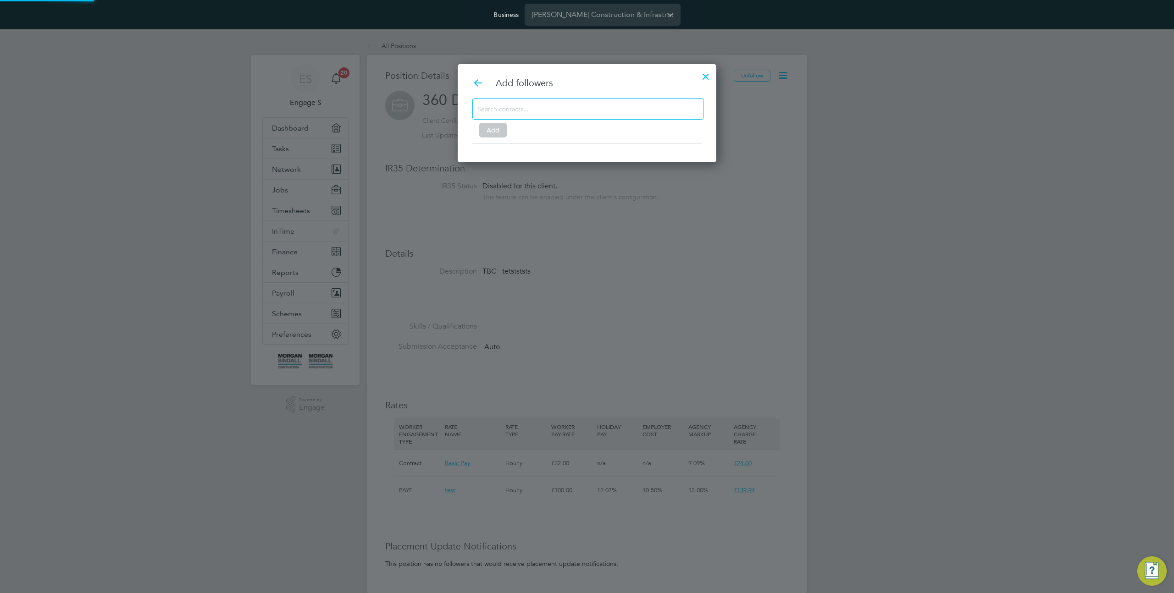
click at [581, 111] on input at bounding box center [580, 109] width 206 height 12
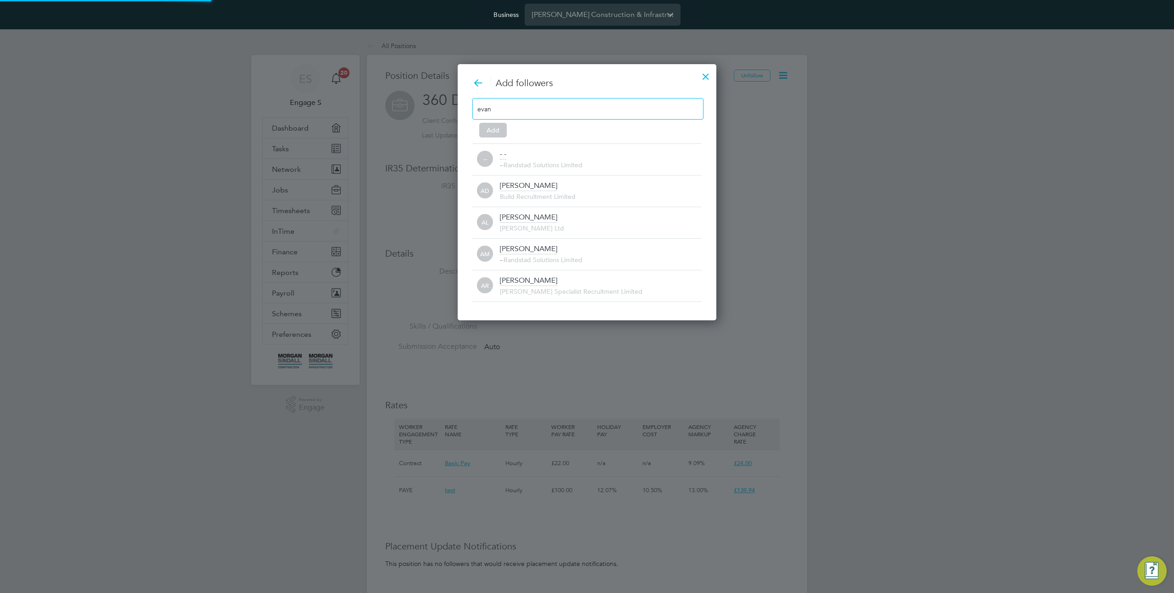
scroll to position [0, 0]
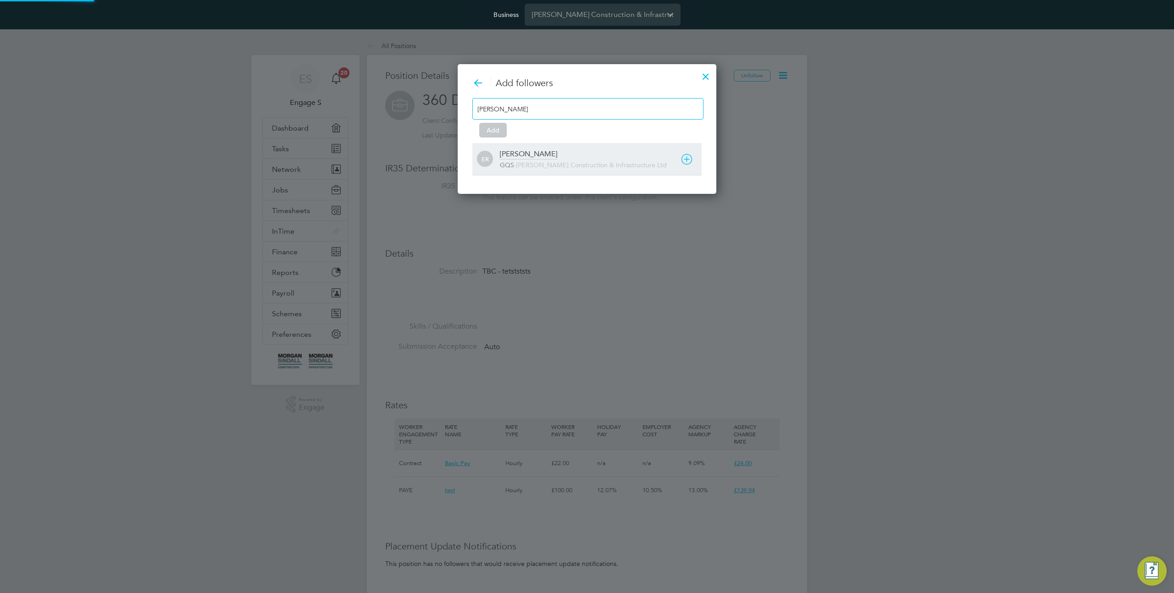
type input "[PERSON_NAME]"
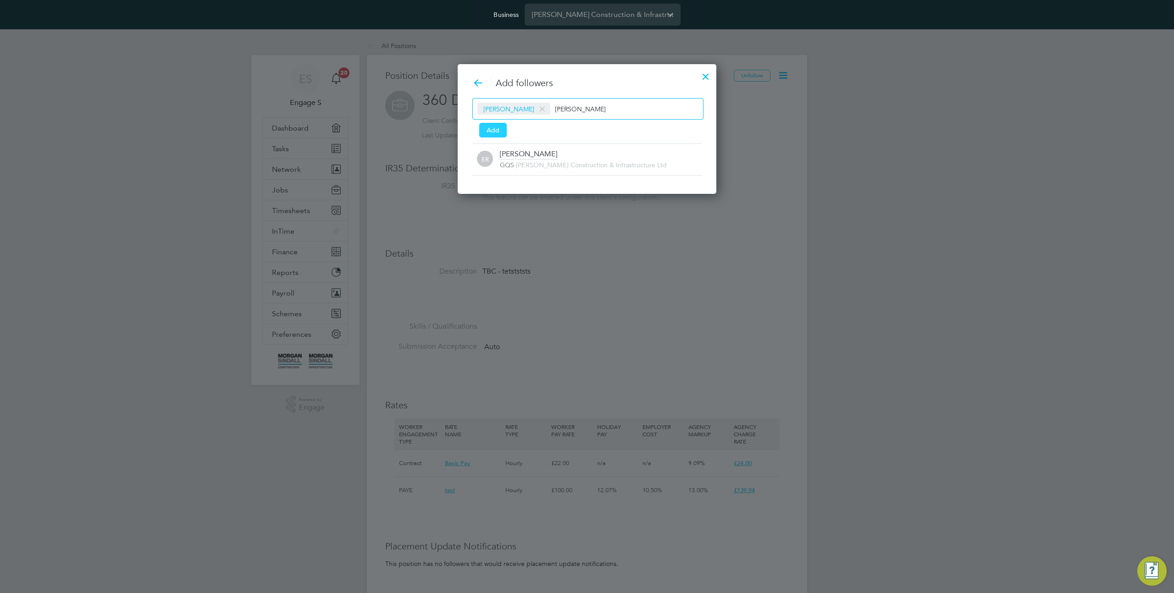
click at [486, 132] on button "Add" at bounding box center [493, 130] width 28 height 15
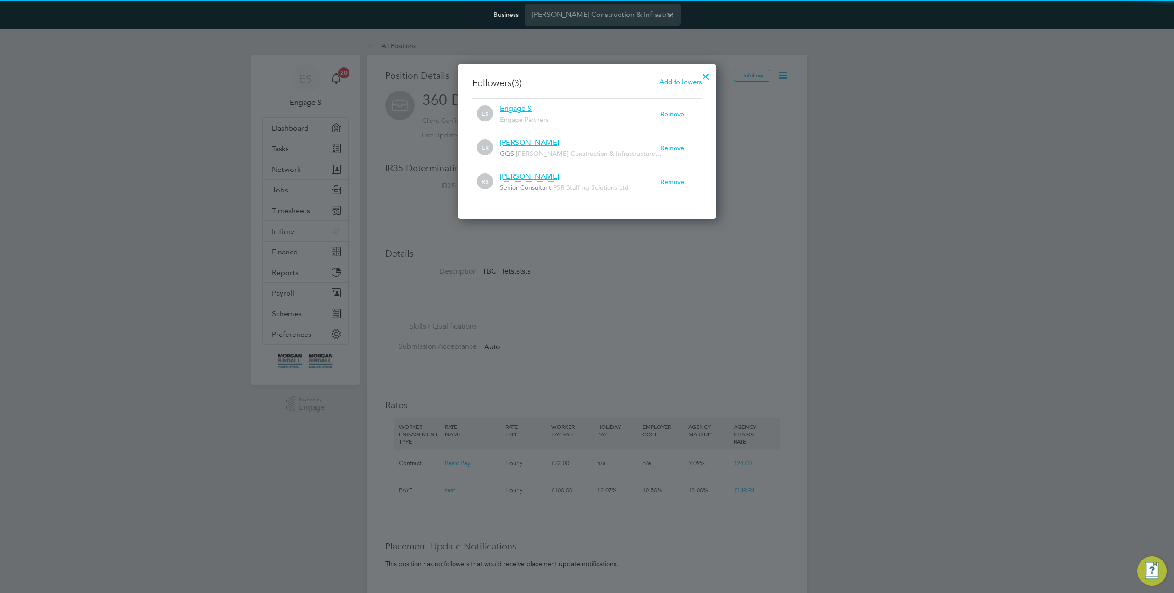
click at [815, 137] on div at bounding box center [587, 296] width 1174 height 593
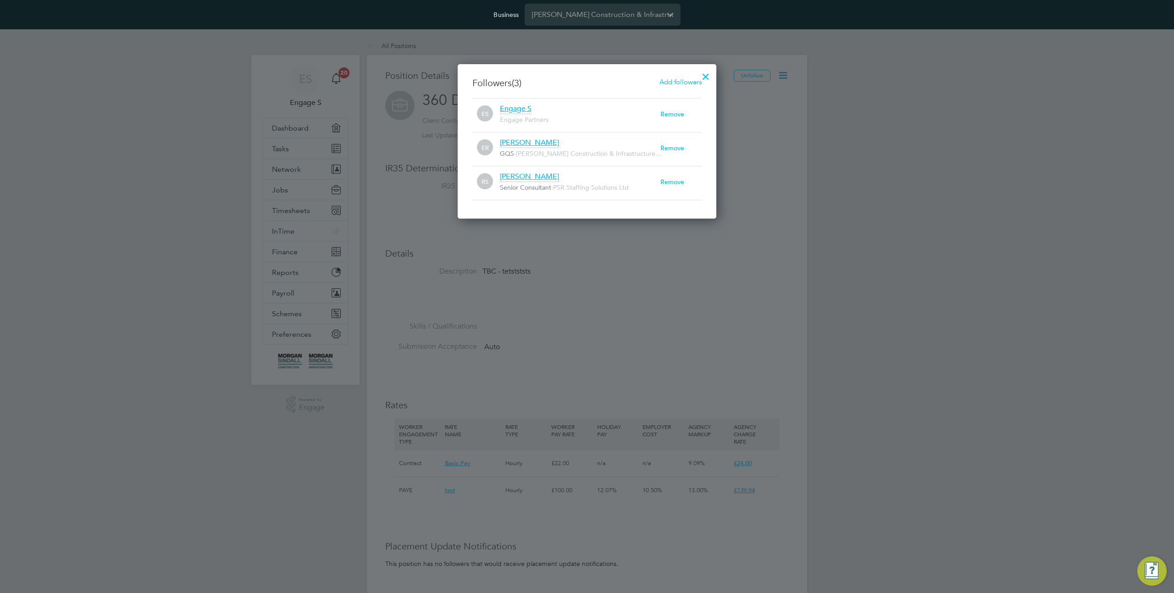
click at [799, 124] on div at bounding box center [587, 296] width 1174 height 593
click at [708, 76] on div at bounding box center [705, 74] width 17 height 17
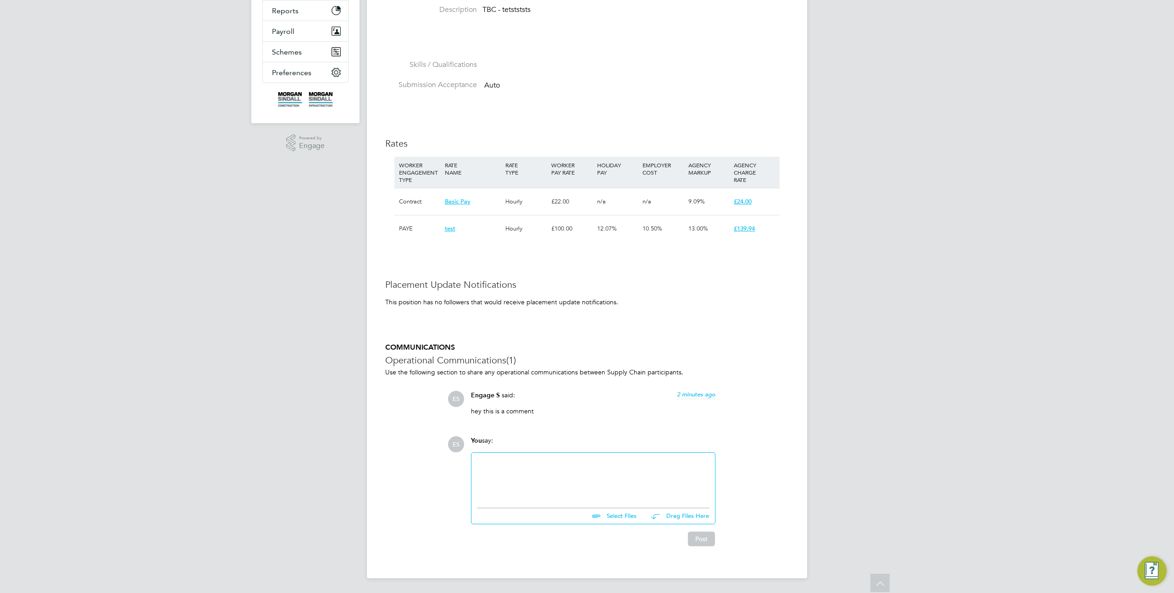
click at [603, 498] on div at bounding box center [592, 478] width 243 height 50
click at [550, 462] on div at bounding box center [593, 477] width 232 height 39
click at [703, 539] on button "Post" at bounding box center [701, 539] width 27 height 15
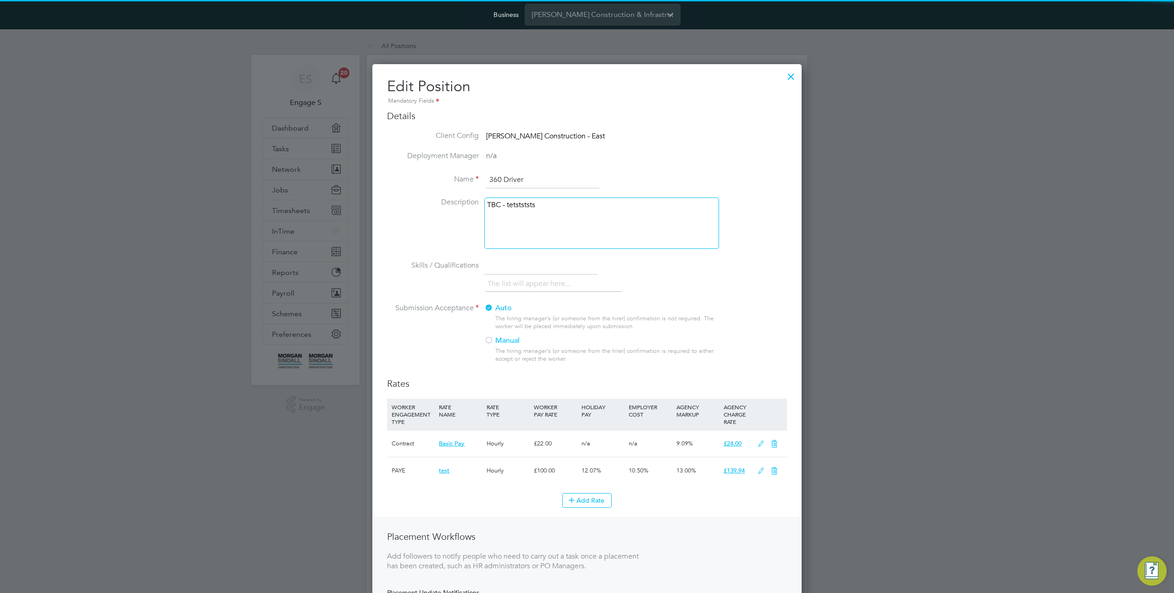
click at [579, 229] on div "TBC - tetstststs" at bounding box center [601, 223] width 235 height 51
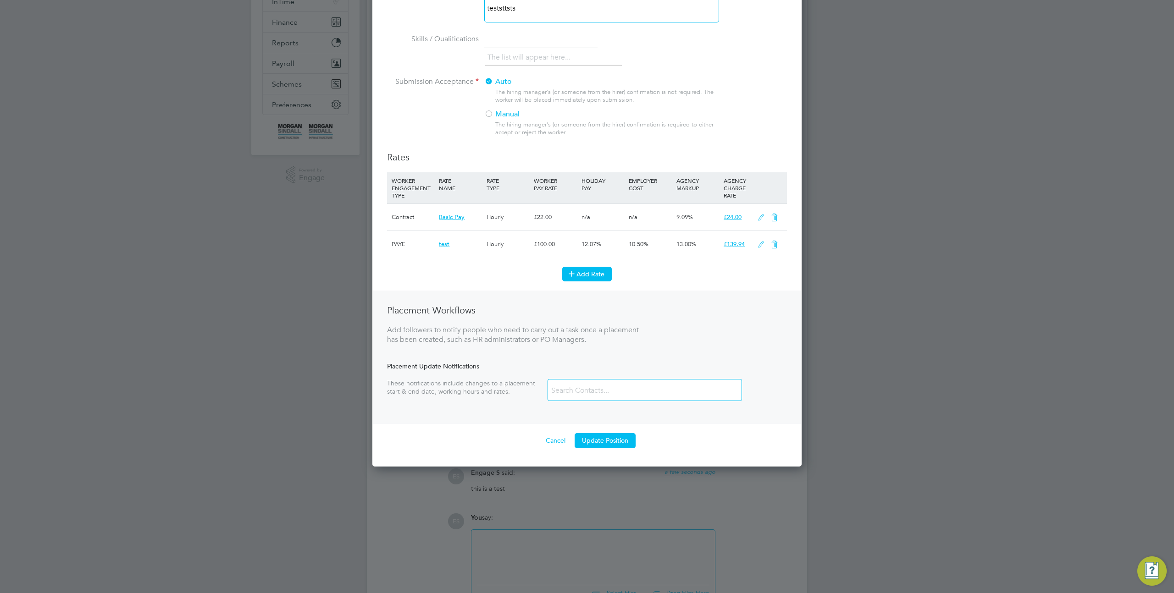
click at [575, 270] on icon at bounding box center [571, 273] width 7 height 7
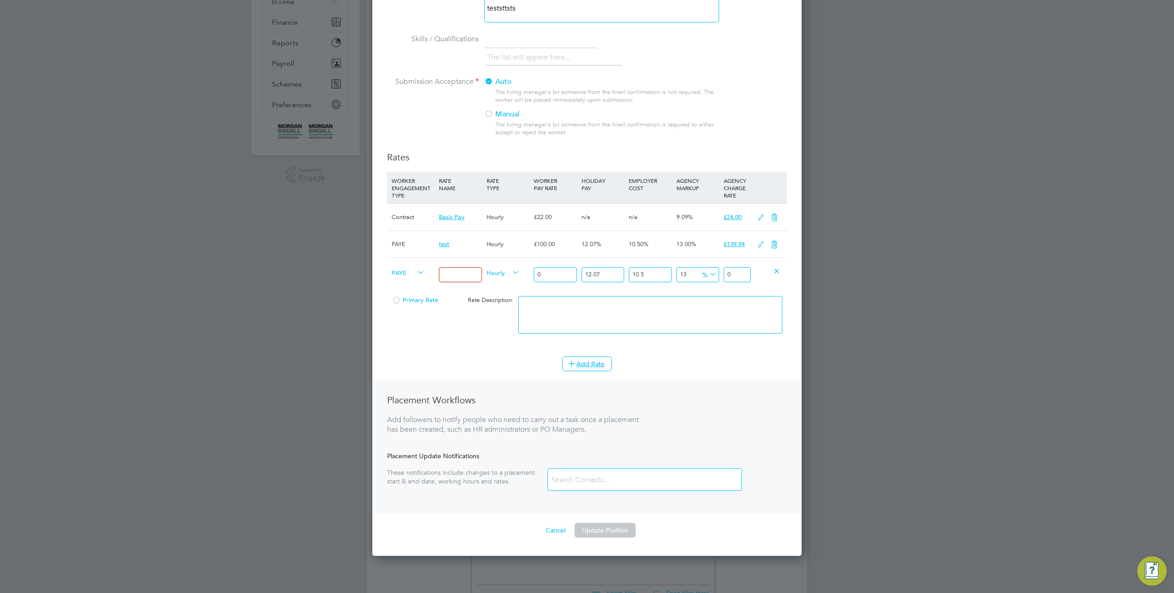
click at [448, 272] on input at bounding box center [460, 274] width 43 height 15
type input "test 2"
click at [548, 272] on input "0" at bounding box center [555, 274] width 43 height 15
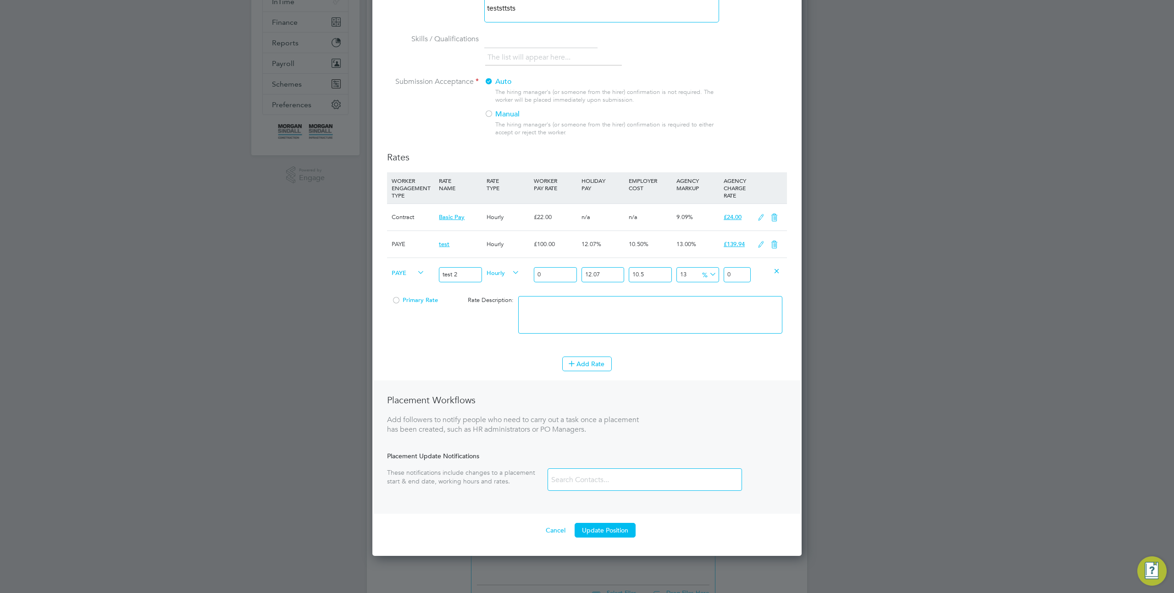
type input "1"
type input "1.399362055"
type input "10"
type input "13.99362055"
type input "100"
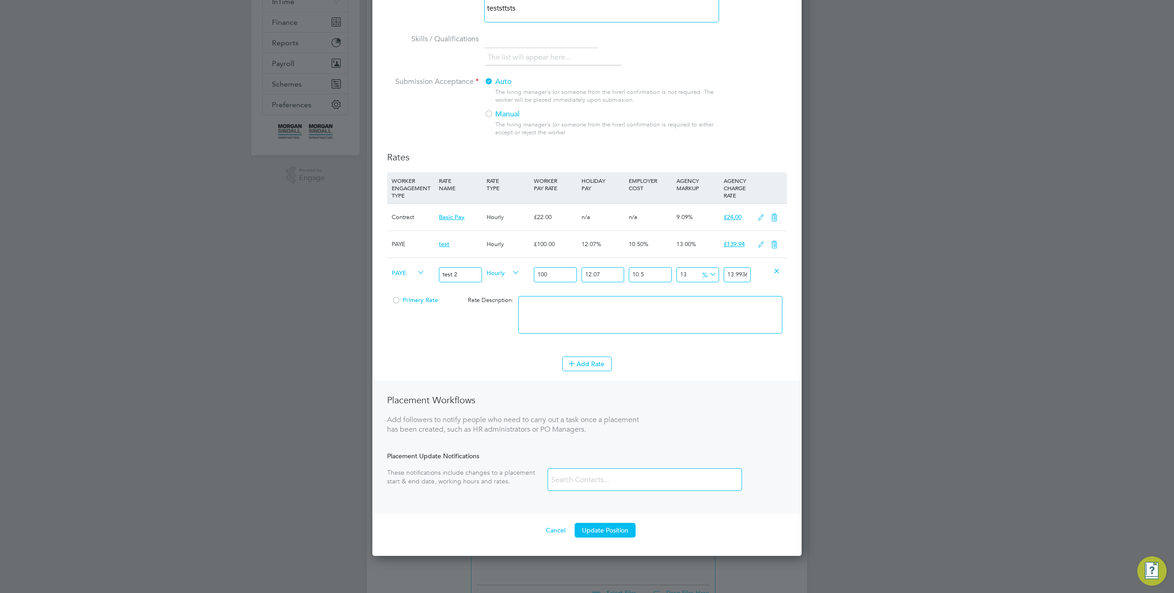
type input "139.9362055"
type input "1000"
type input "1399.362055"
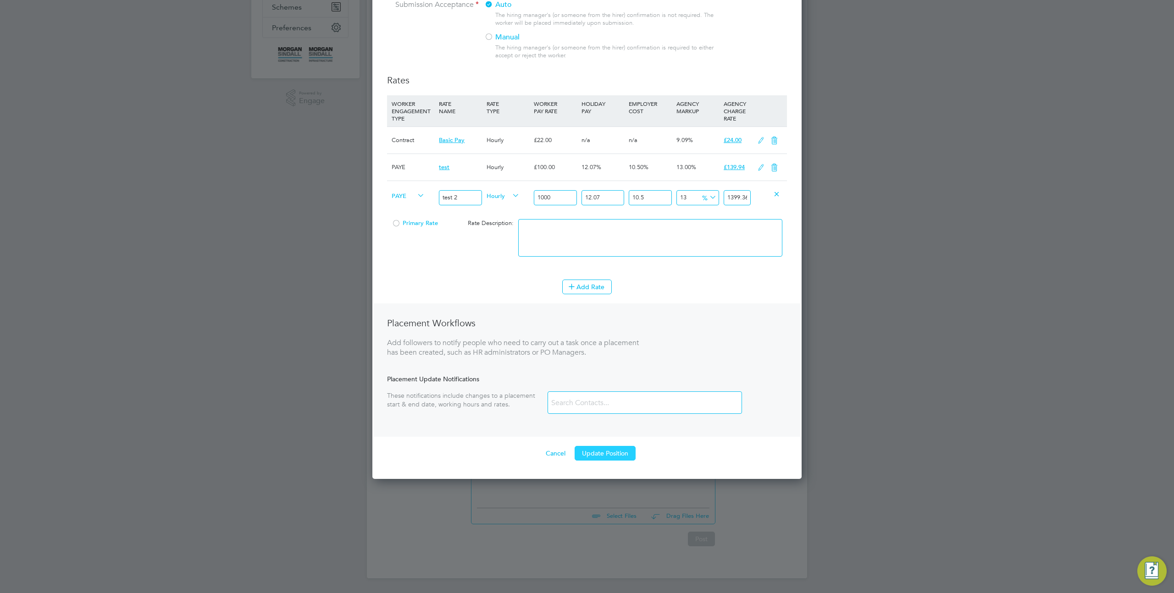
type input "1000"
click at [613, 452] on button "Update Position" at bounding box center [604, 453] width 61 height 15
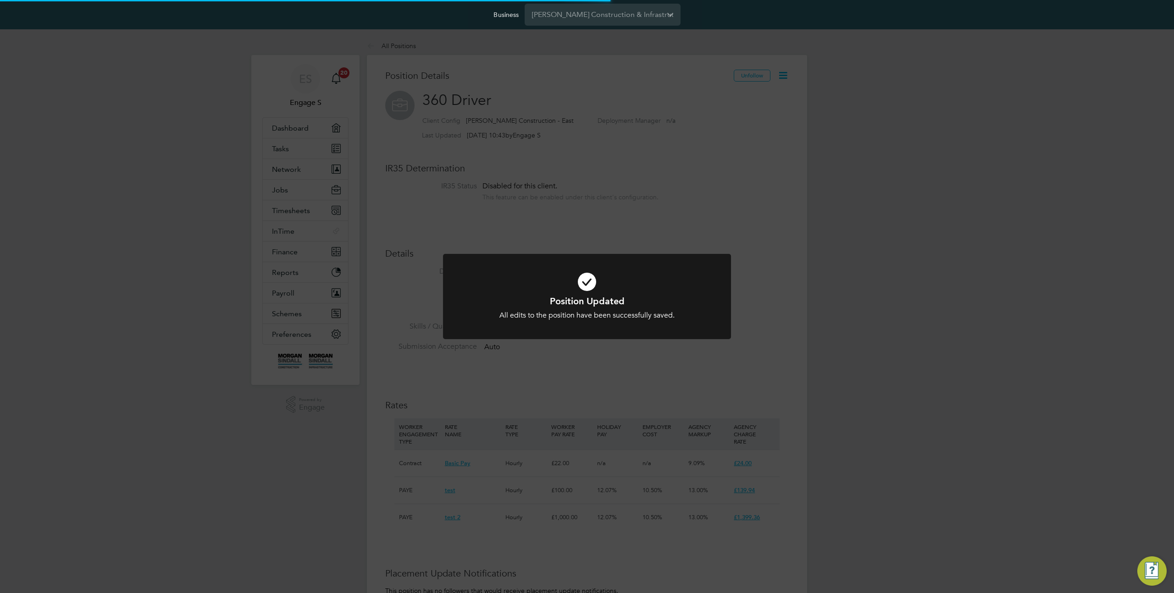
click at [613, 222] on div "Position Updated All edits to the position have been successfully saved. Cancel…" at bounding box center [587, 296] width 1174 height 593
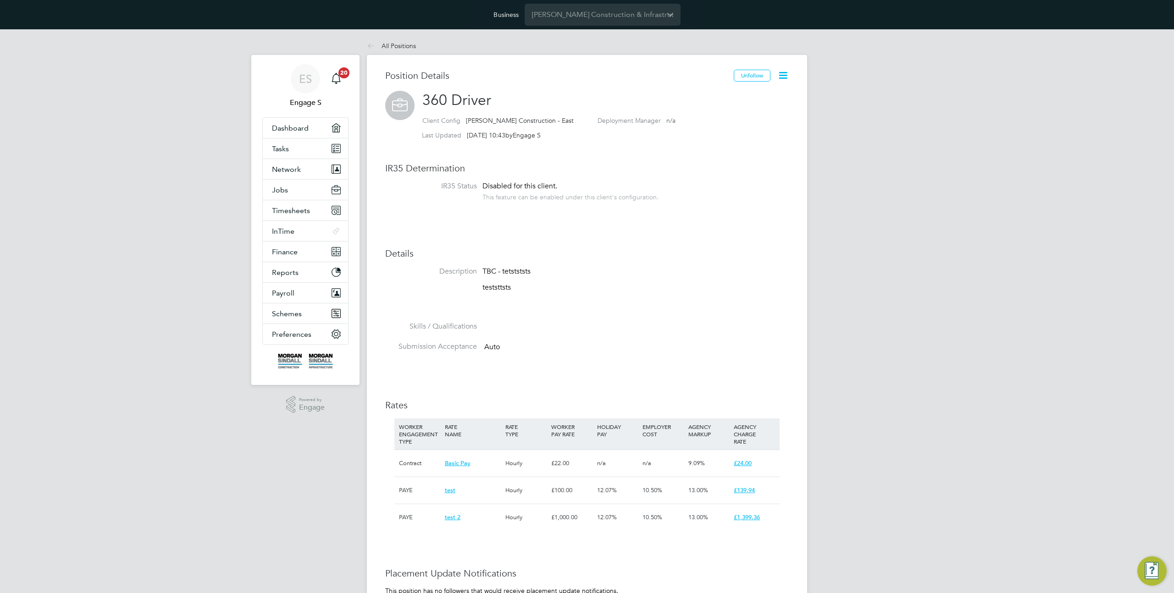
click at [790, 72] on div "Position Details Unfollow 360 Driver Client Config Morgan Sindall Construction …" at bounding box center [587, 483] width 440 height 857
click at [784, 74] on icon at bounding box center [782, 75] width 11 height 11
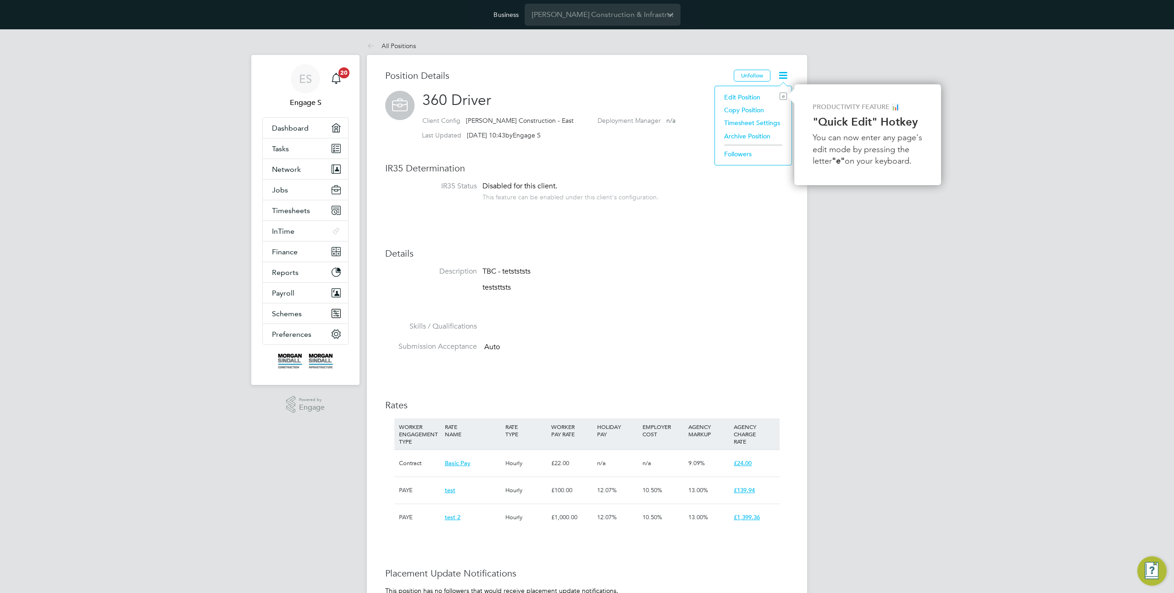
click at [747, 137] on li "Archive Position" at bounding box center [752, 136] width 67 height 13
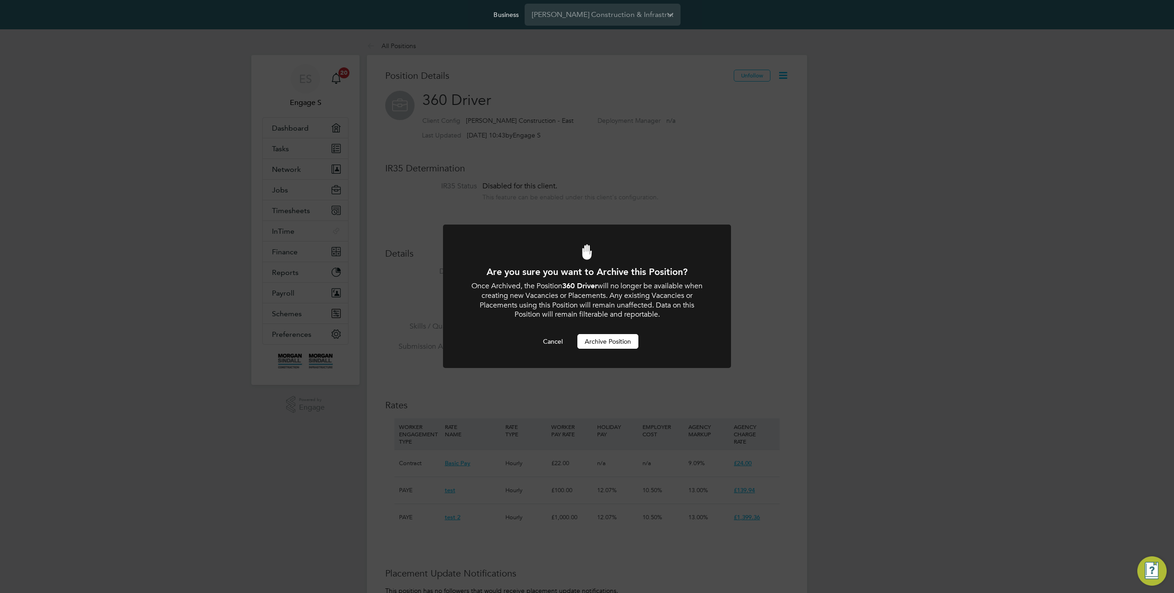
click at [625, 338] on button "Archive Position" at bounding box center [607, 341] width 61 height 15
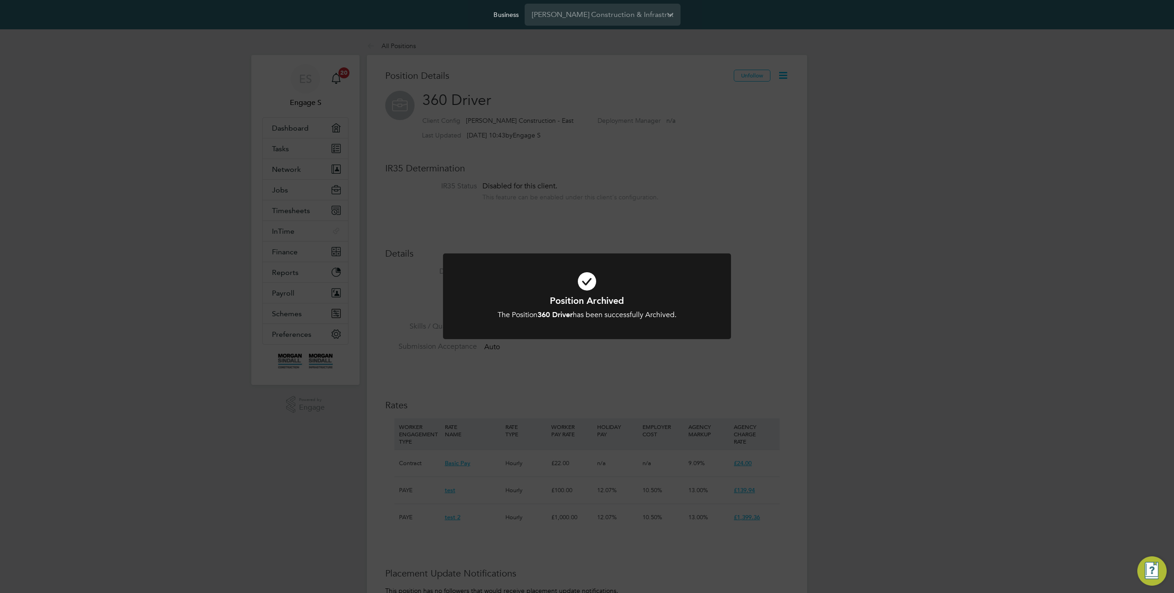
click at [682, 279] on icon at bounding box center [587, 282] width 238 height 36
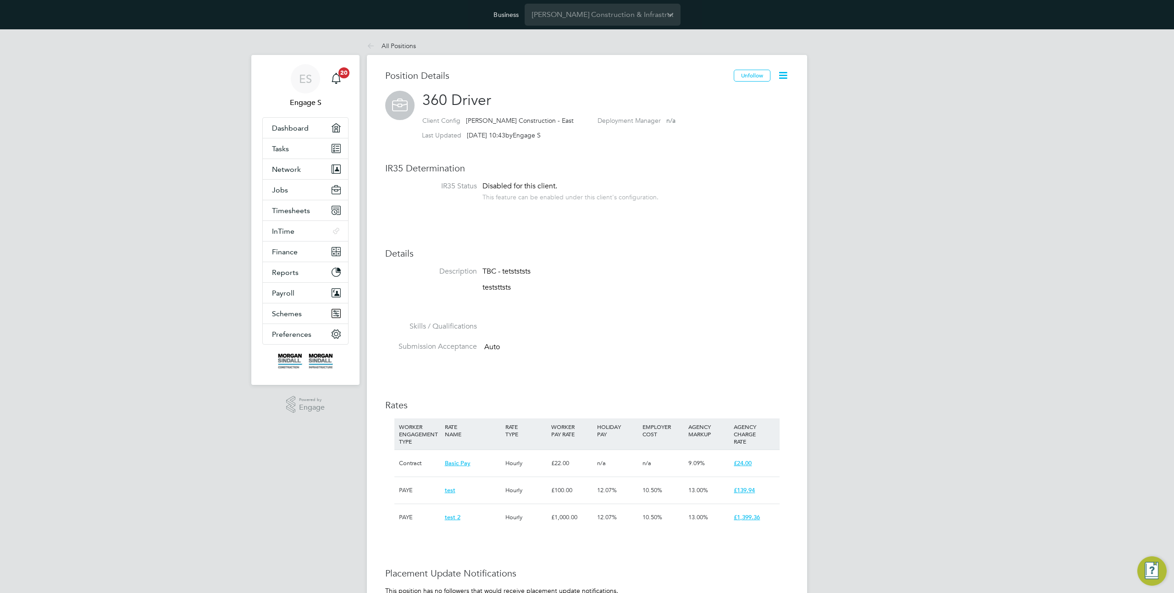
click at [782, 76] on icon at bounding box center [782, 75] width 11 height 11
click at [740, 101] on li "Unarchive Position" at bounding box center [754, 97] width 65 height 13
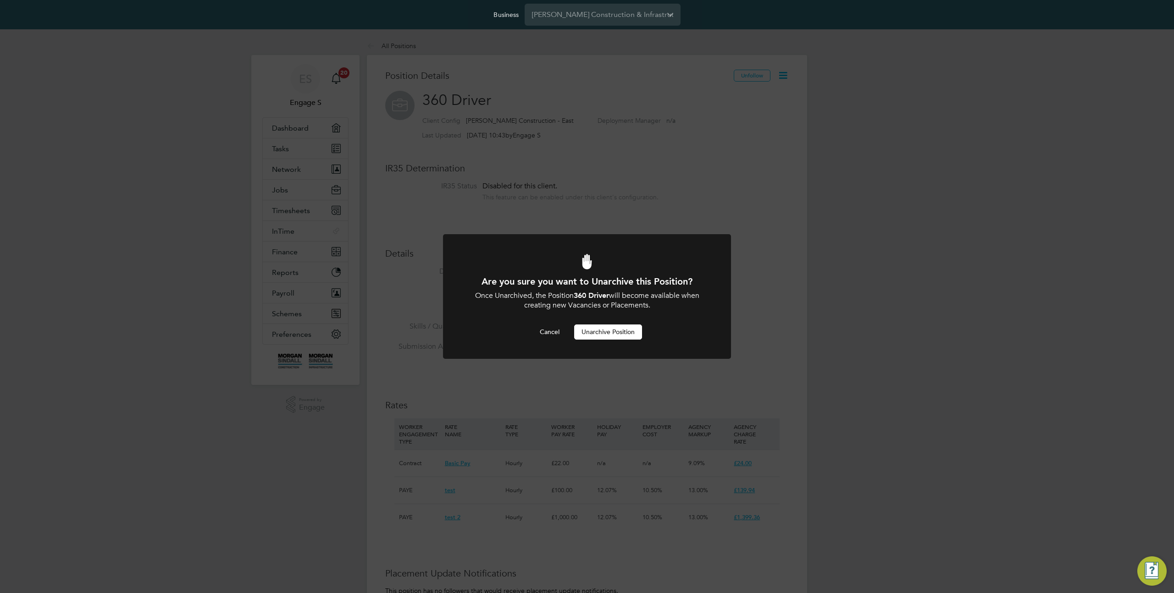
click at [628, 332] on button "Unarchive Position" at bounding box center [608, 332] width 68 height 15
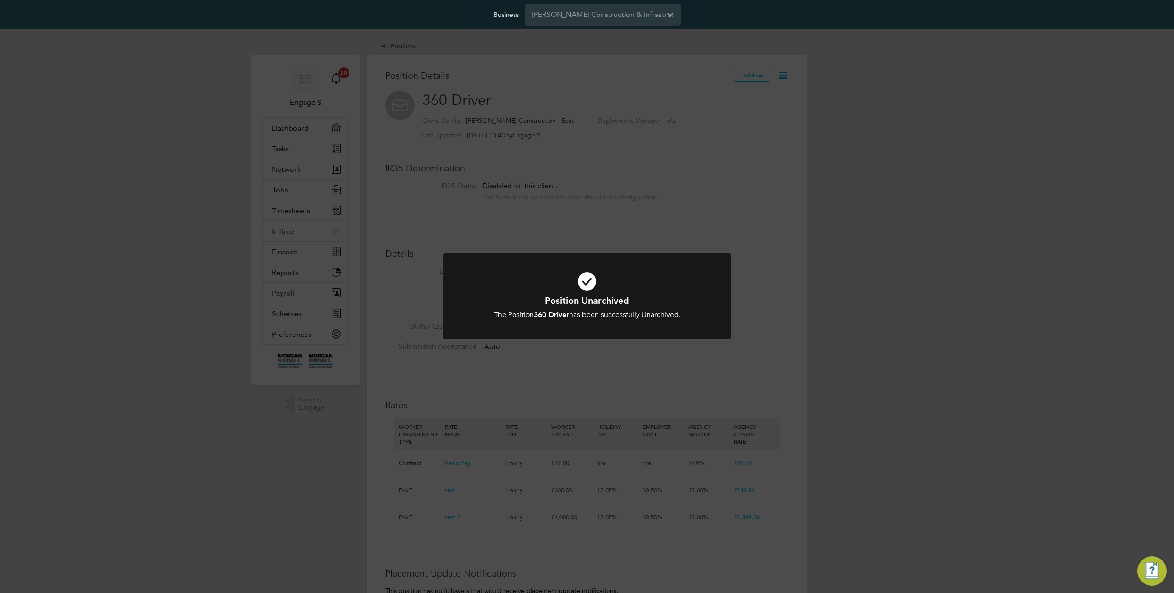
click at [324, 164] on div "Position Unarchived The Position 360 Driver has been successfully Unarchived. C…" at bounding box center [587, 296] width 1174 height 593
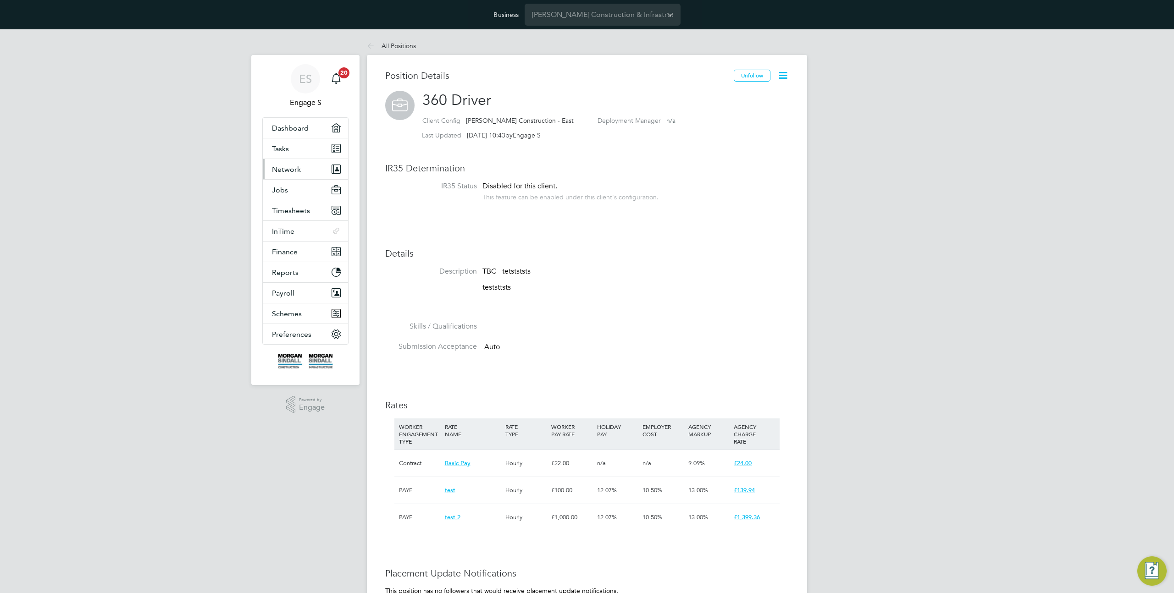
click at [293, 166] on span "Network" at bounding box center [286, 169] width 29 height 9
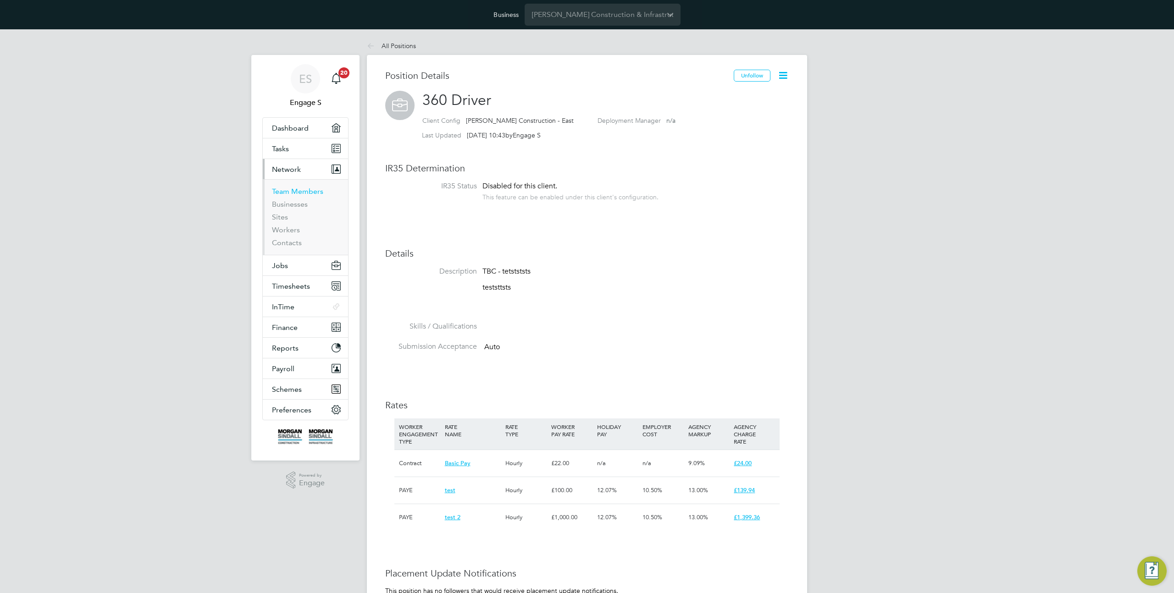
click at [303, 187] on link "Team Members" at bounding box center [297, 191] width 51 height 9
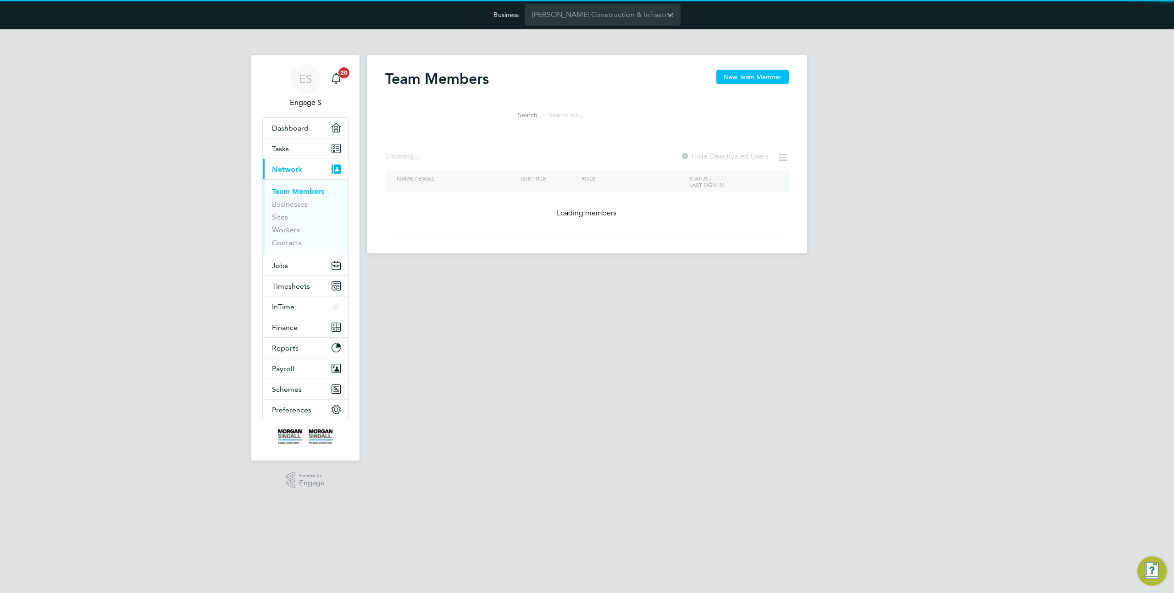
click at [565, 118] on input at bounding box center [611, 115] width 134 height 18
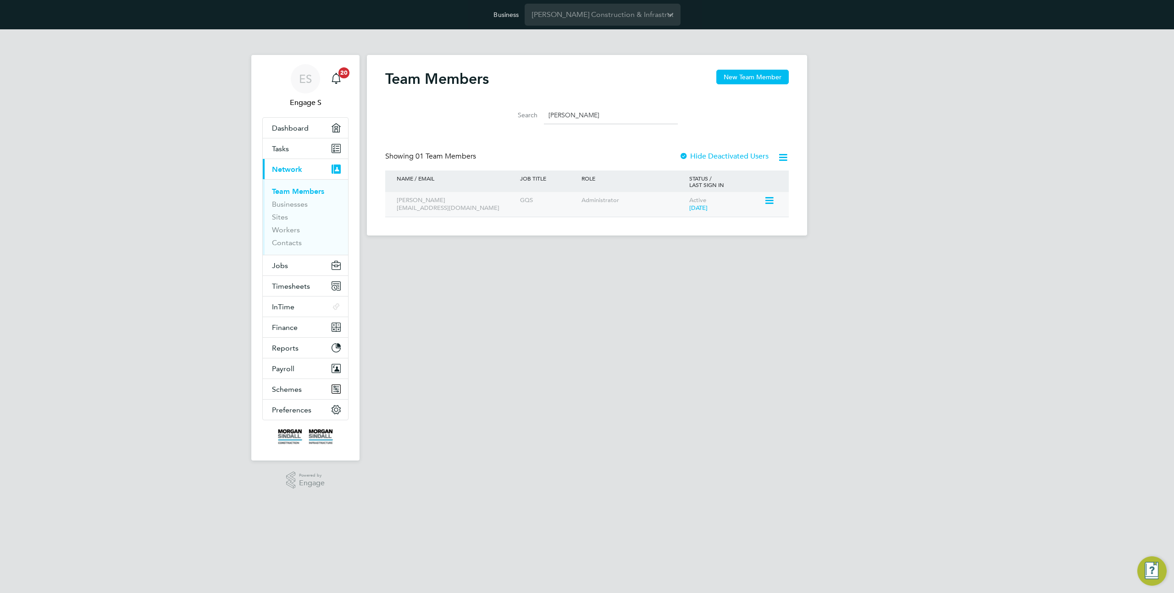
type input "evan R"
click at [767, 200] on icon at bounding box center [768, 200] width 9 height 11
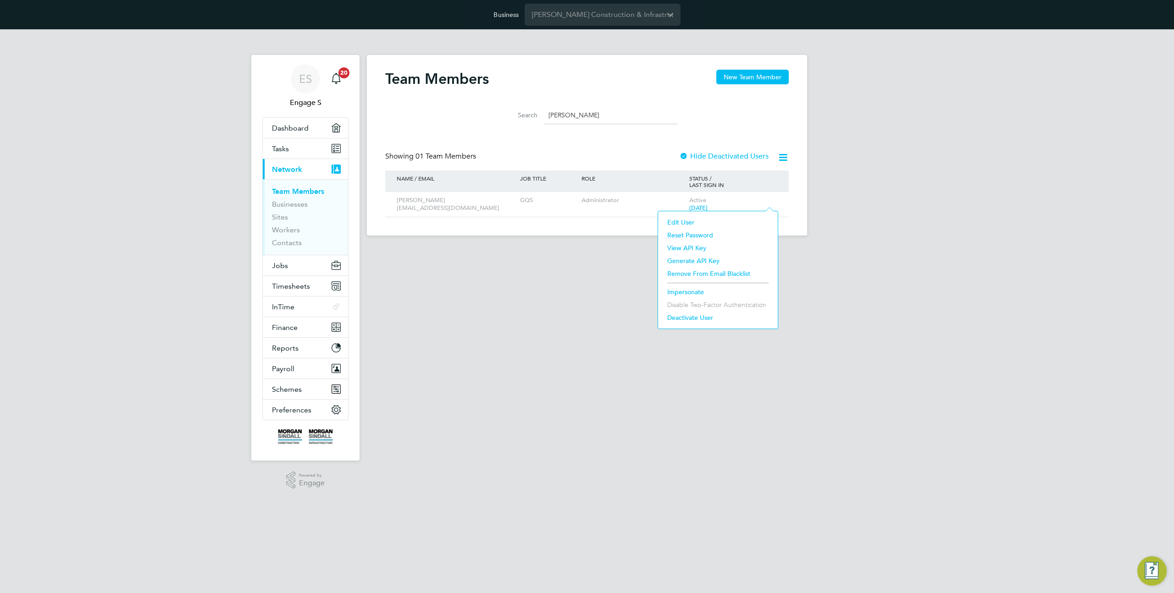
click at [697, 295] on li "Impersonate" at bounding box center [717, 292] width 110 height 13
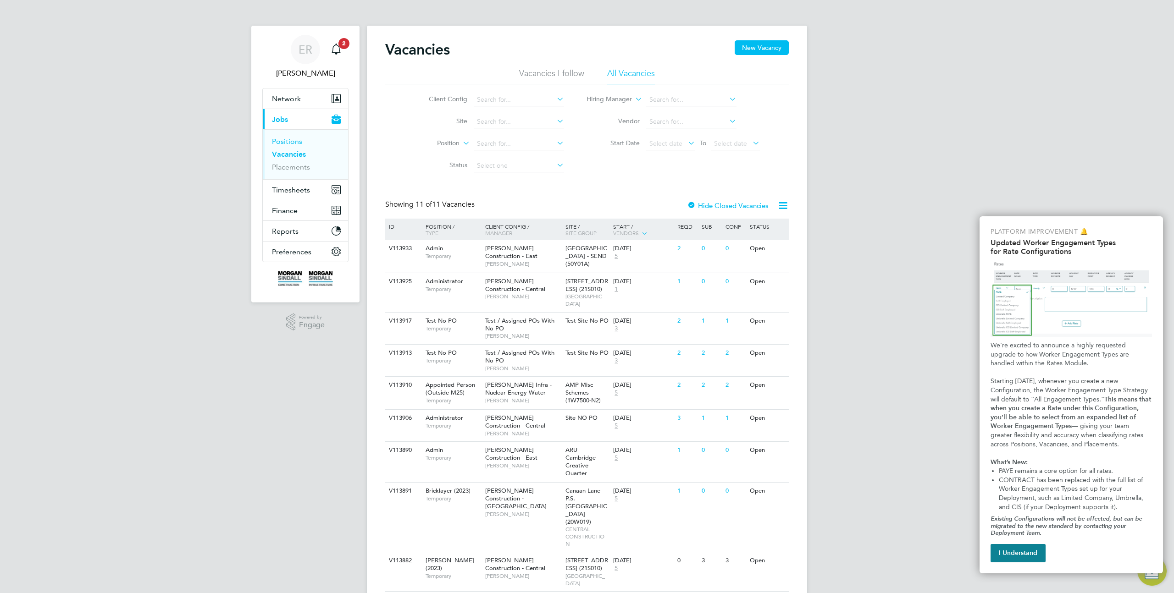
click at [301, 142] on link "Positions" at bounding box center [287, 141] width 30 height 9
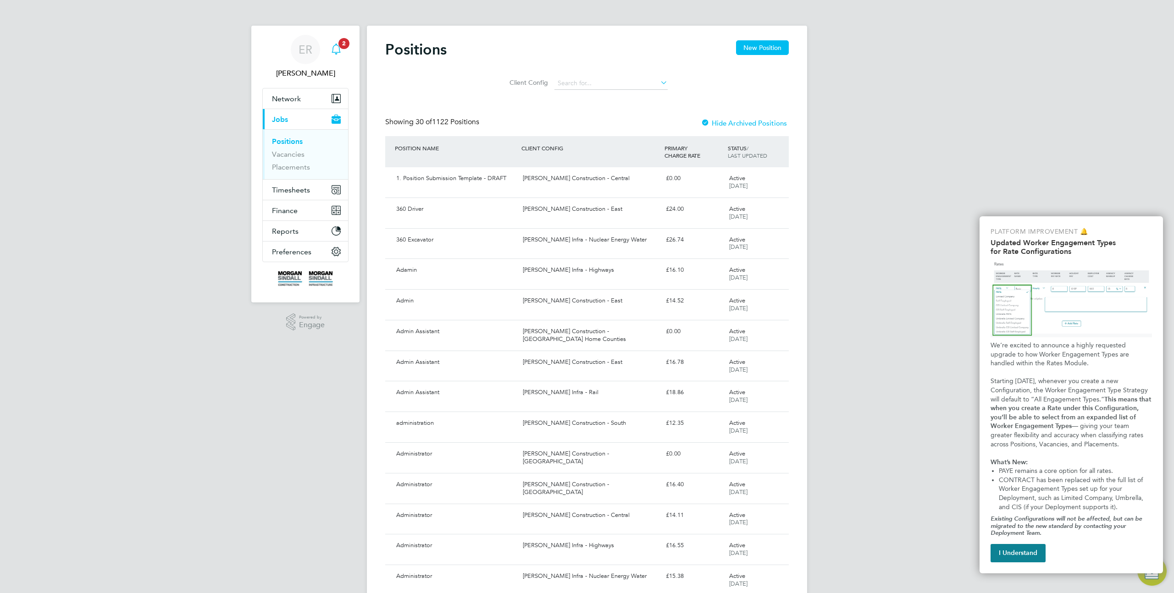
click at [338, 47] on app-badge "2" at bounding box center [343, 43] width 11 height 9
